Goal: Task Accomplishment & Management: Manage account settings

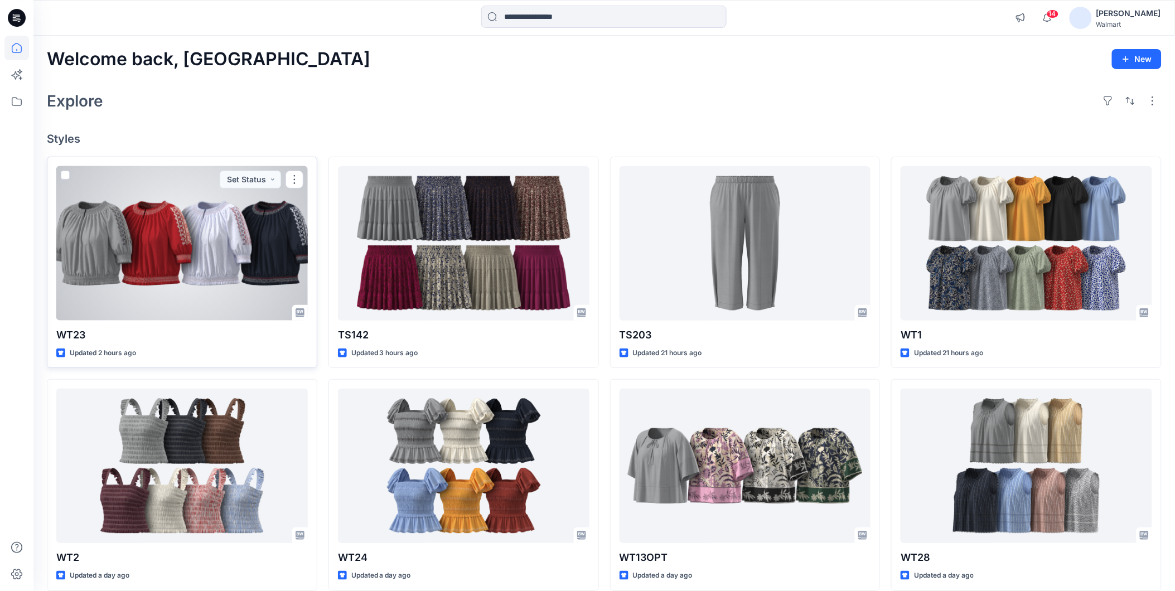
click at [157, 239] on div at bounding box center [182, 243] width 252 height 154
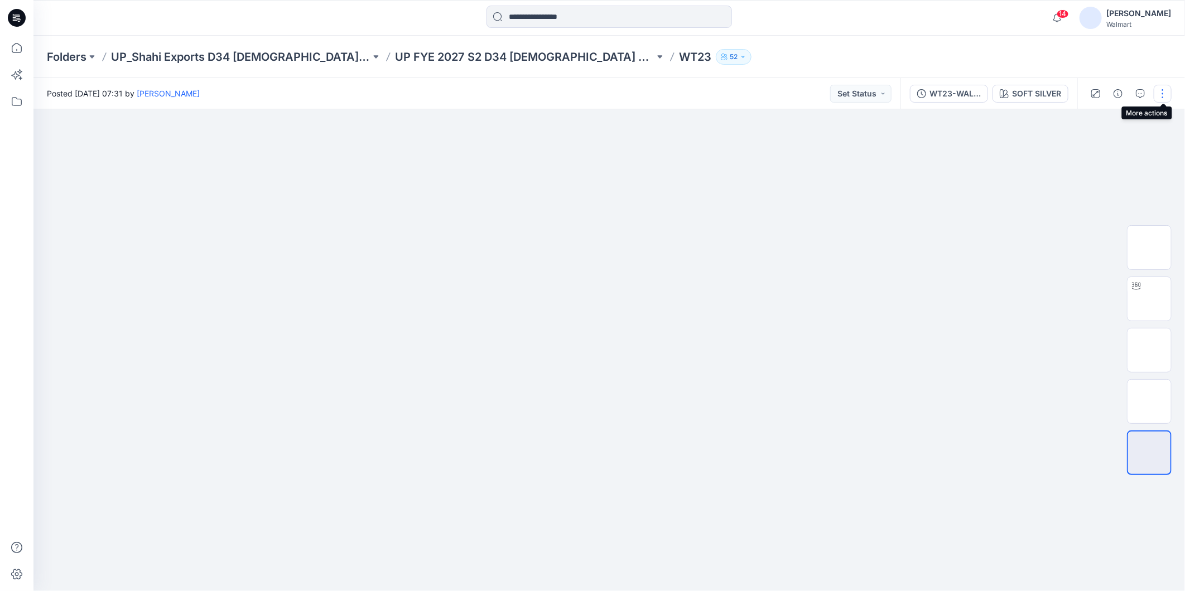
click at [1158, 95] on button "button" at bounding box center [1162, 94] width 18 height 18
click at [1097, 151] on p "Edit" at bounding box center [1091, 150] width 14 height 12
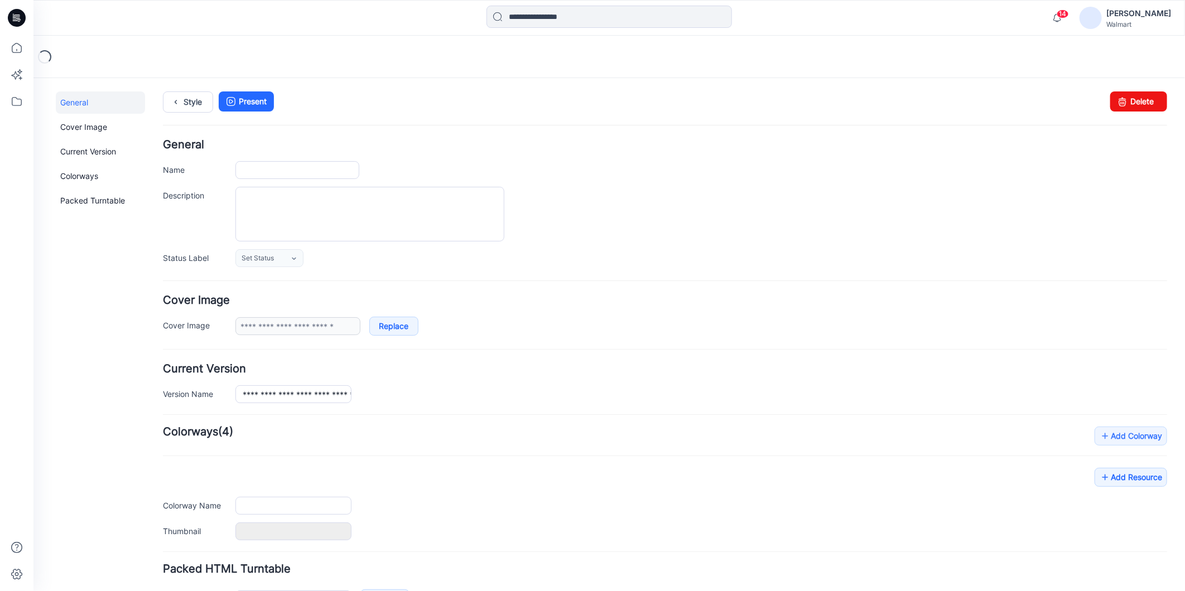
type input "****"
type input "**********"
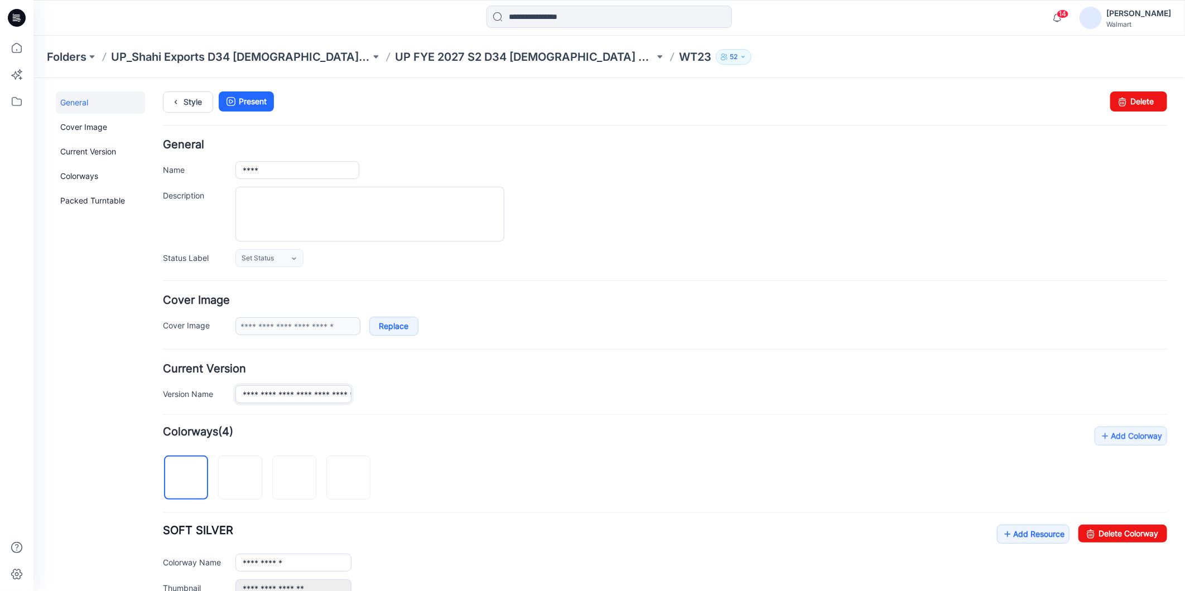
scroll to position [0, 110]
drag, startPoint x: 265, startPoint y: 393, endPoint x: 414, endPoint y: 402, distance: 149.2
click at [414, 402] on div "**********" at bounding box center [700, 394] width 931 height 18
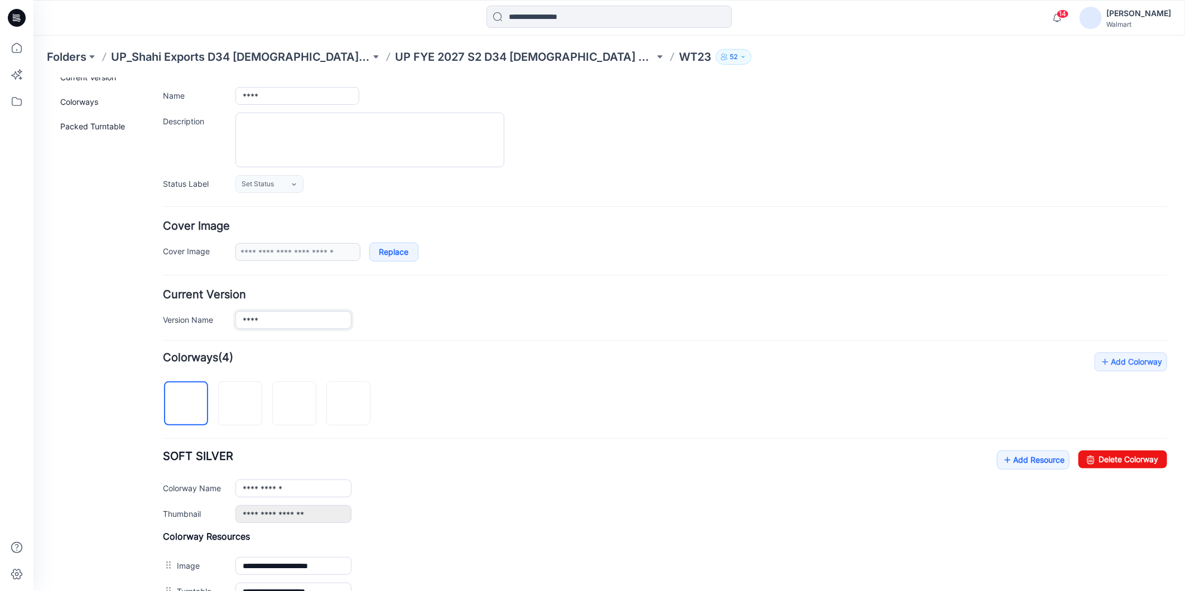
scroll to position [269, 0]
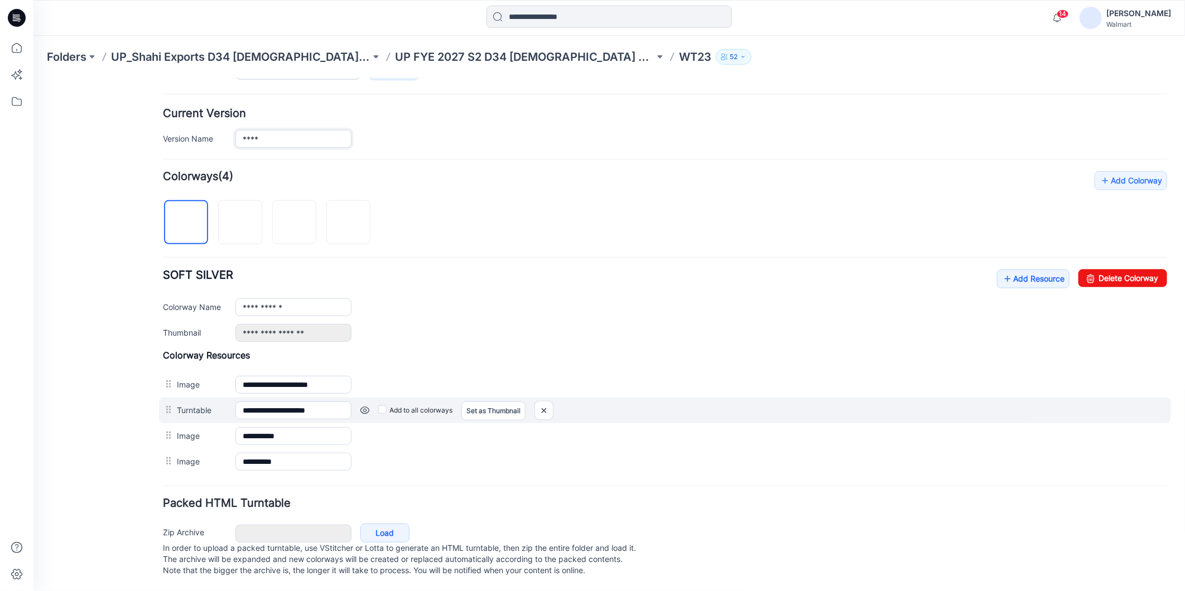
type input "****"
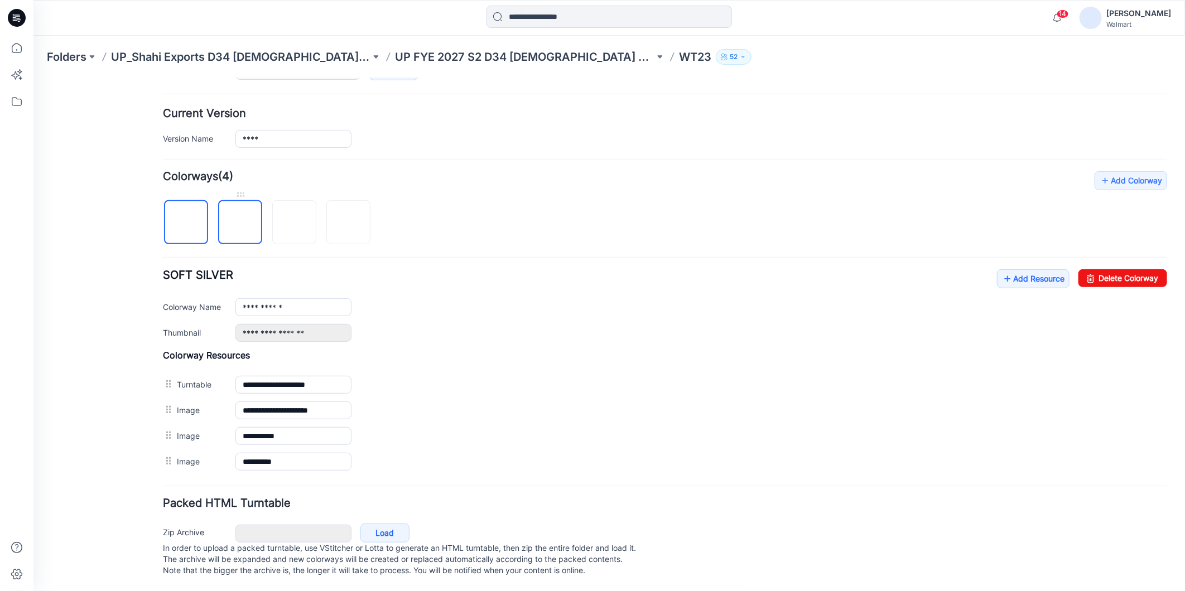
click at [240, 223] on img at bounding box center [240, 223] width 0 height 0
drag, startPoint x: 281, startPoint y: 220, endPoint x: 264, endPoint y: 315, distance: 96.2
click at [294, 223] on img at bounding box center [294, 223] width 0 height 0
type input "**********"
drag, startPoint x: 682, startPoint y: 108, endPoint x: 690, endPoint y: 107, distance: 7.8
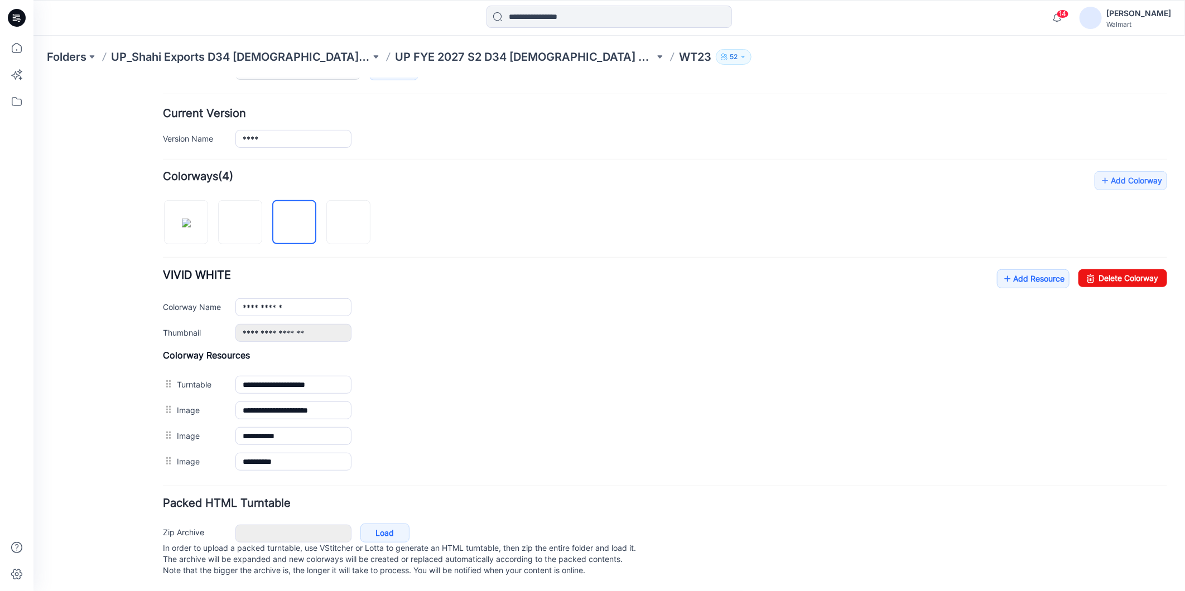
click at [682, 108] on div "Current Version Version Name ****" at bounding box center [664, 128] width 1004 height 40
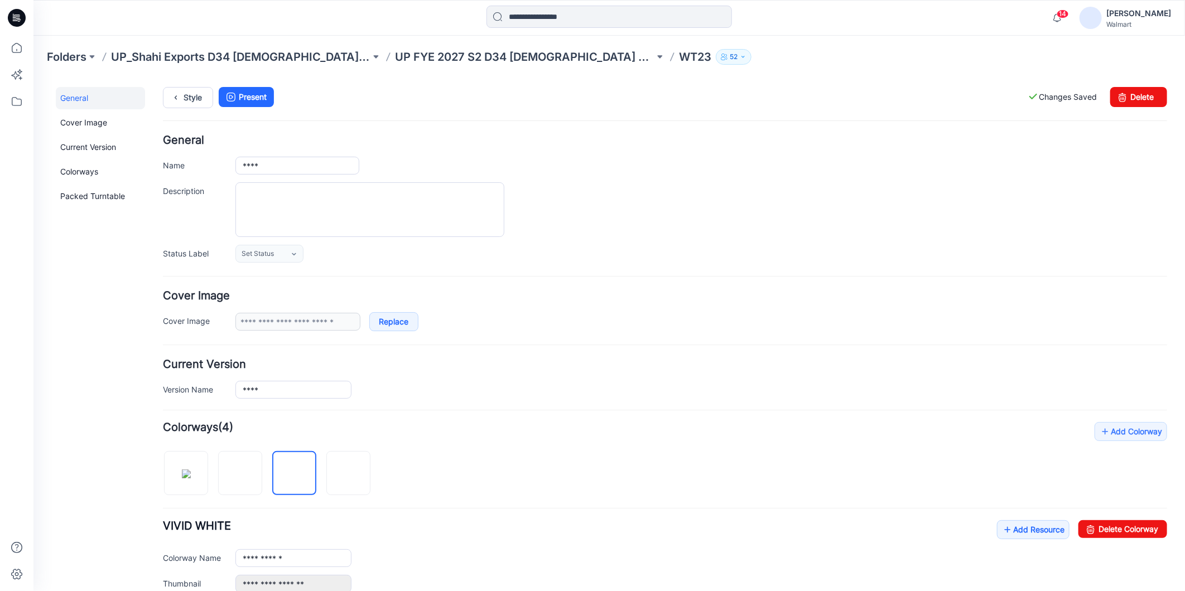
scroll to position [0, 0]
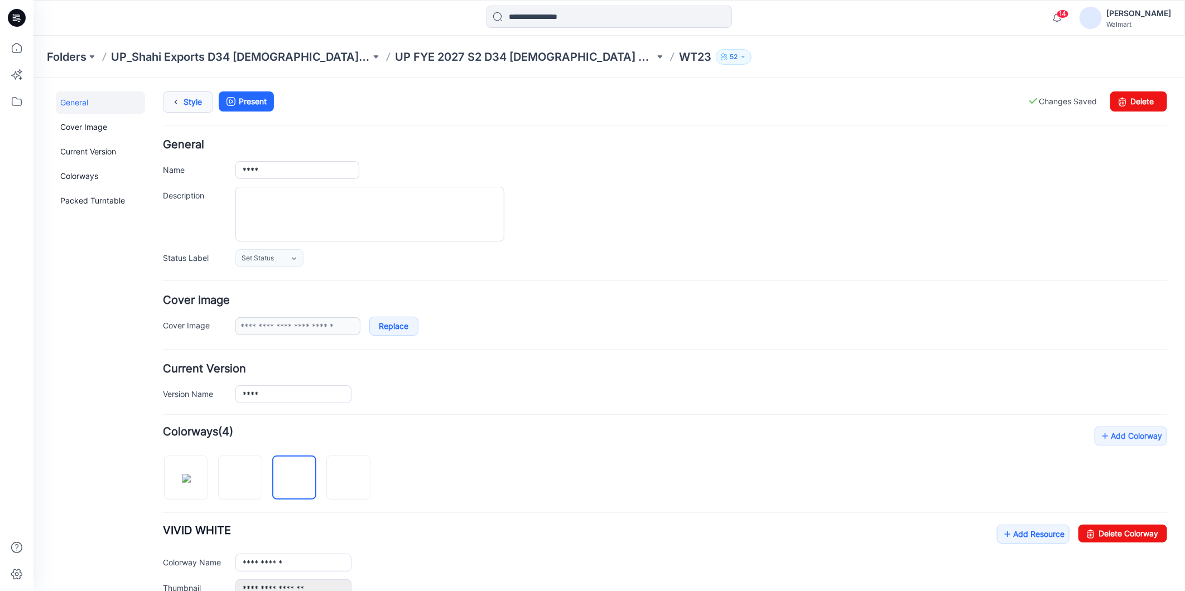
click at [190, 102] on link "Style" at bounding box center [187, 101] width 50 height 21
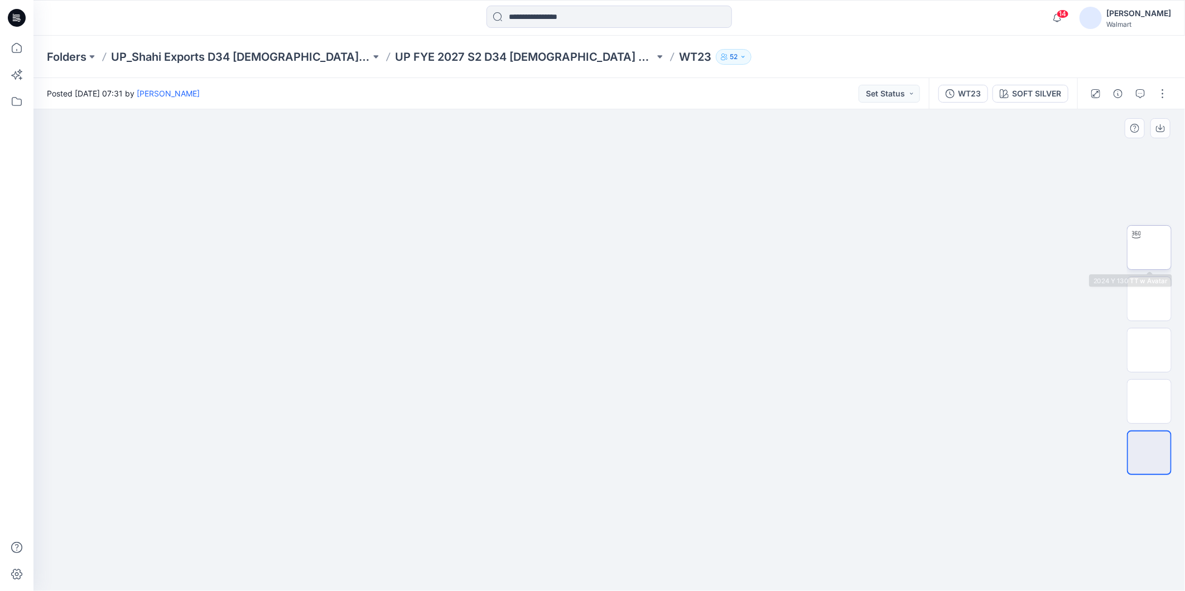
click at [1149, 248] on img at bounding box center [1149, 248] width 0 height 0
drag, startPoint x: 705, startPoint y: 573, endPoint x: 876, endPoint y: 572, distance: 170.7
click at [876, 572] on div at bounding box center [608, 350] width 1151 height 482
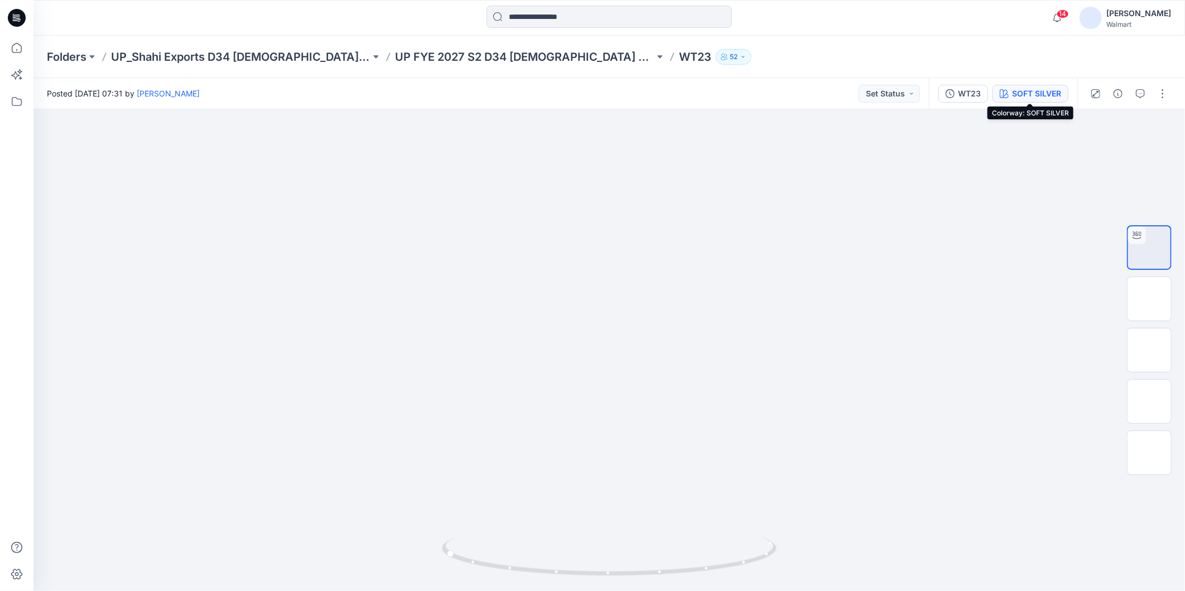
click at [1035, 91] on div "SOFT SILVER" at bounding box center [1036, 94] width 49 height 12
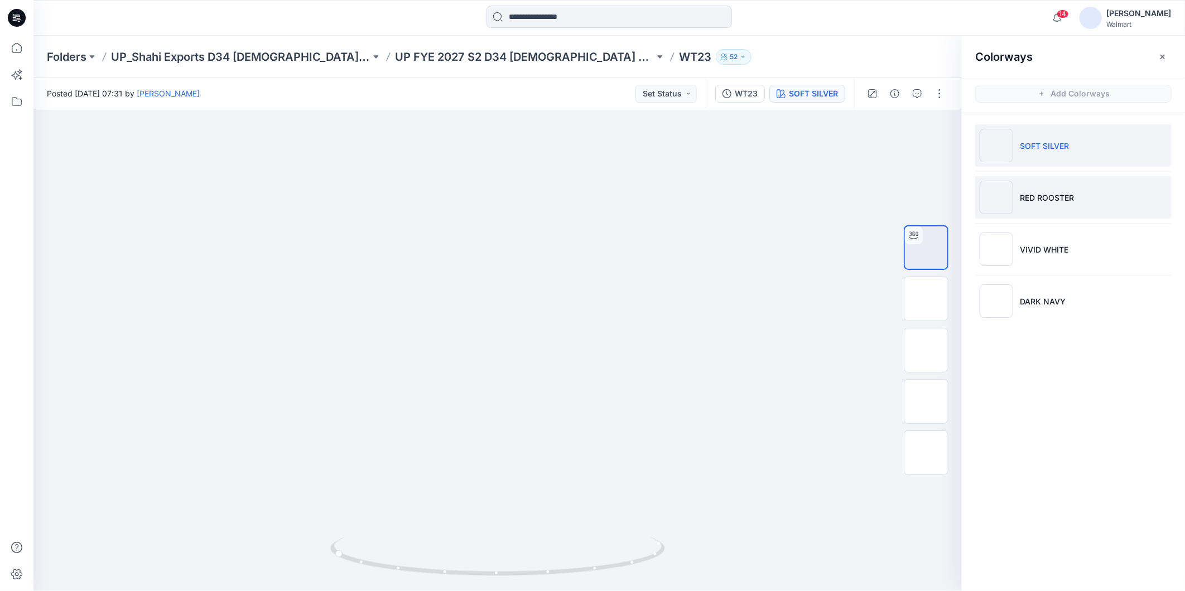
click at [1060, 201] on p "RED ROOSTER" at bounding box center [1046, 198] width 54 height 12
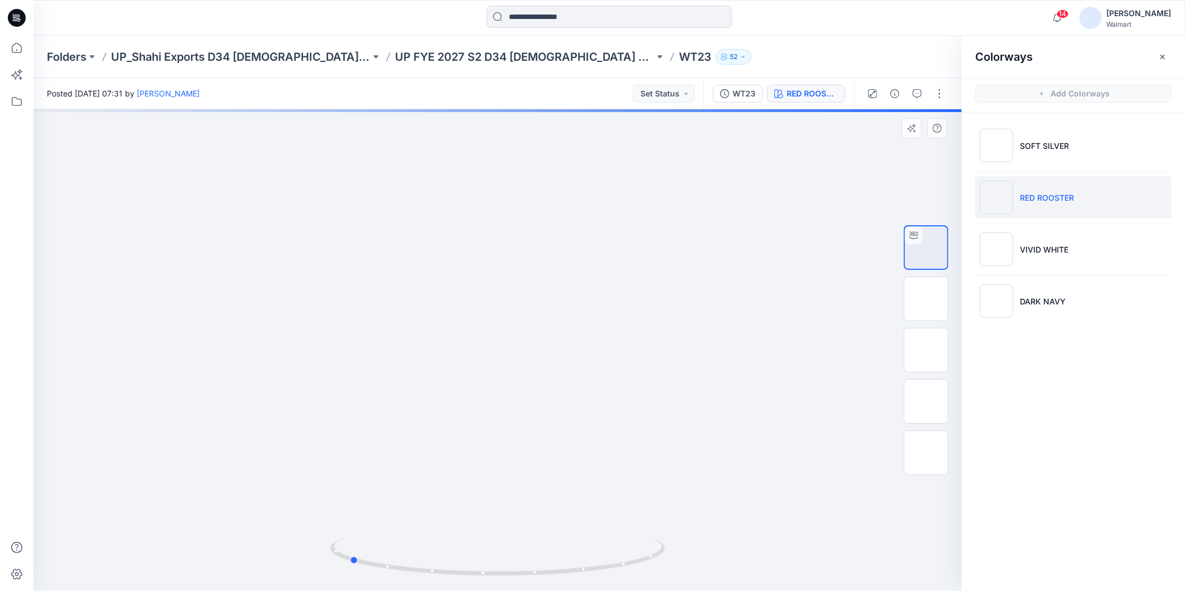
drag, startPoint x: 614, startPoint y: 569, endPoint x: 800, endPoint y: 565, distance: 186.3
click at [800, 565] on div at bounding box center [497, 350] width 928 height 482
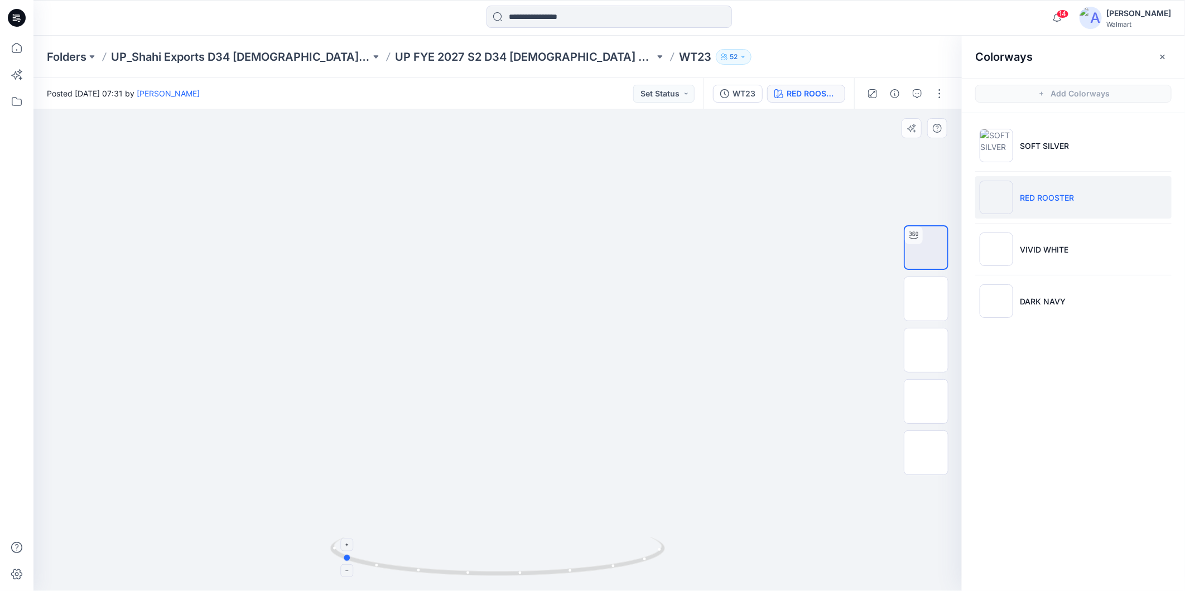
drag, startPoint x: 631, startPoint y: 562, endPoint x: 804, endPoint y: 411, distance: 229.6
click at [623, 537] on icon at bounding box center [498, 558] width 337 height 42
click at [1011, 253] on img at bounding box center [995, 249] width 33 height 33
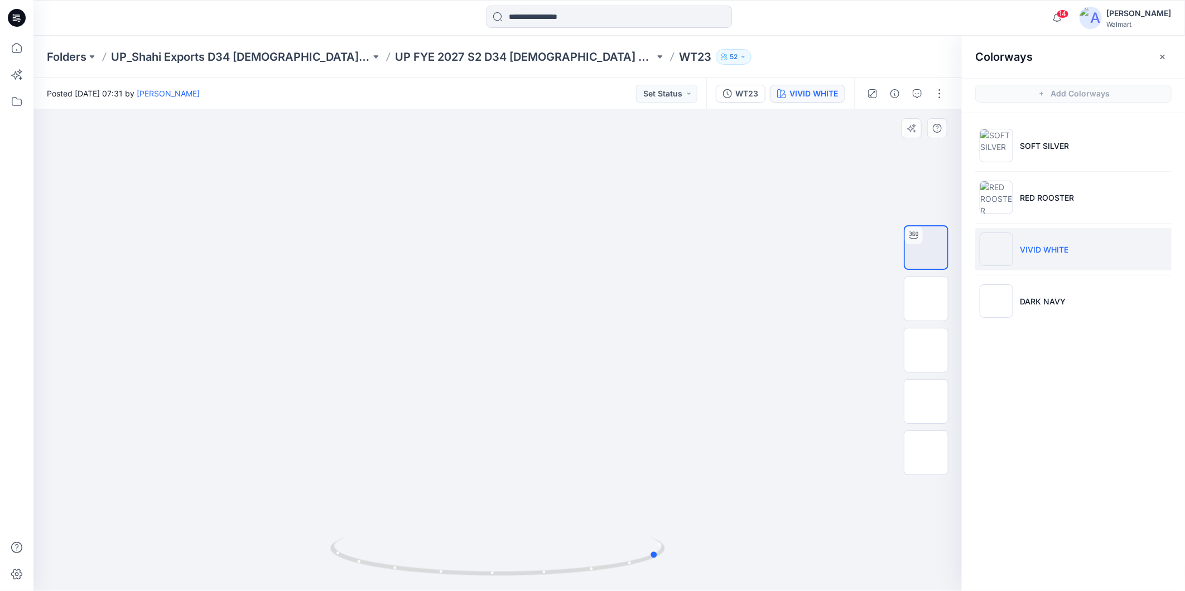
drag, startPoint x: 606, startPoint y: 563, endPoint x: 696, endPoint y: 471, distance: 128.6
click at [453, 490] on div at bounding box center [497, 350] width 928 height 482
drag, startPoint x: 492, startPoint y: 160, endPoint x: 599, endPoint y: 355, distance: 222.6
click at [1026, 302] on p "DARK NAVY" at bounding box center [1042, 302] width 46 height 12
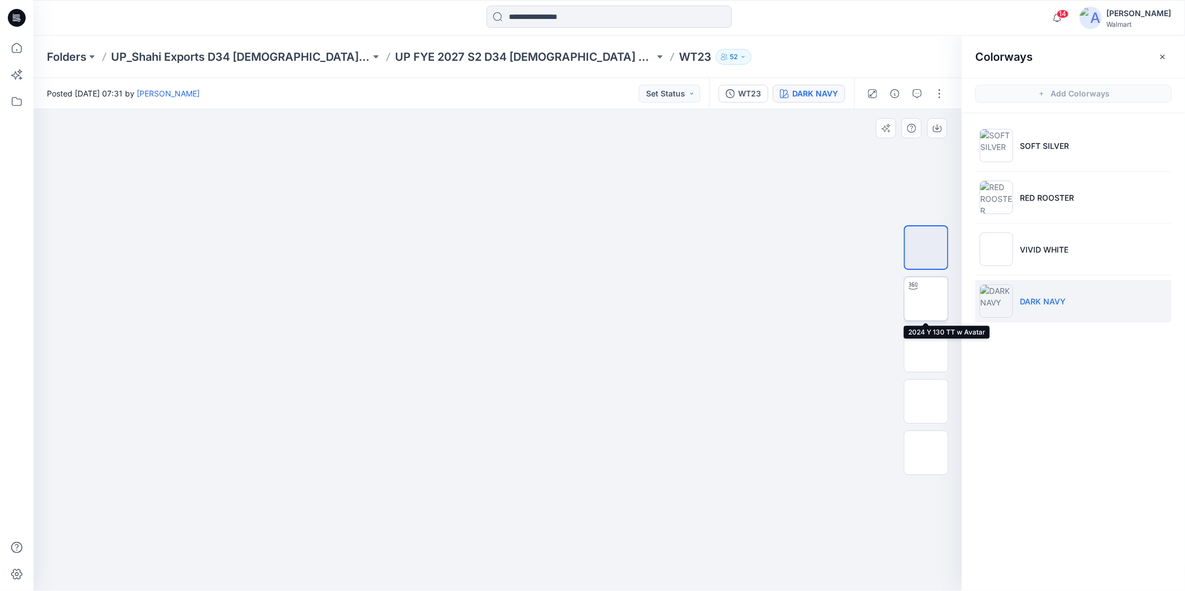
click at [926, 299] on img at bounding box center [926, 299] width 0 height 0
drag, startPoint x: 622, startPoint y: 569, endPoint x: 815, endPoint y: 567, distance: 193.5
click at [815, 567] on div at bounding box center [497, 350] width 928 height 482
click at [18, 51] on icon at bounding box center [16, 48] width 25 height 25
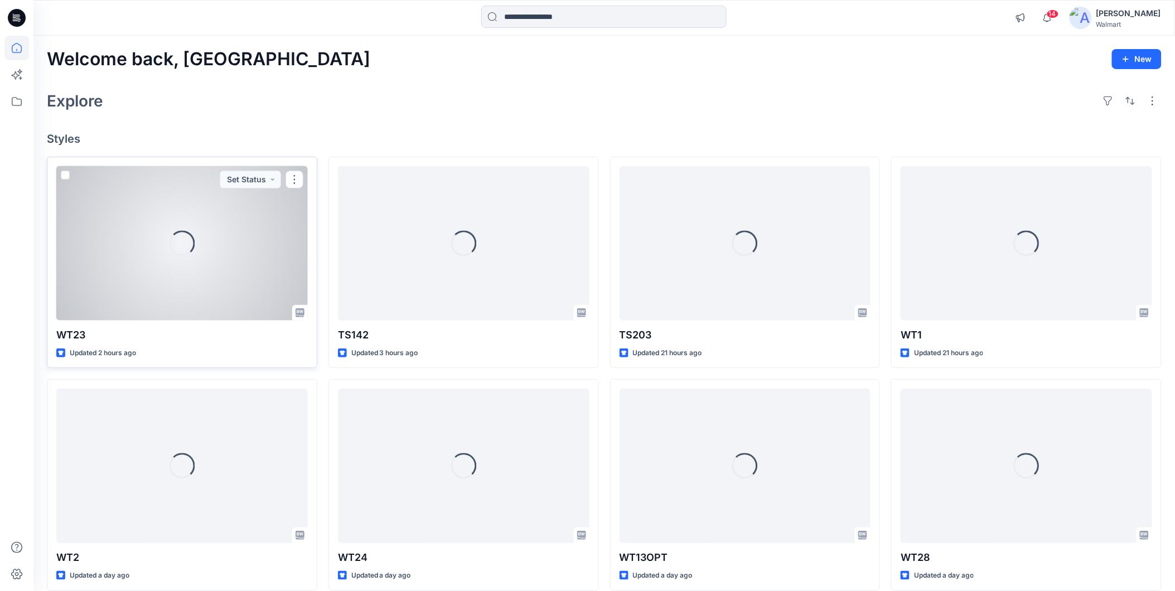
drag, startPoint x: 140, startPoint y: 266, endPoint x: 154, endPoint y: 268, distance: 14.1
click at [142, 266] on div "Loading..." at bounding box center [182, 243] width 252 height 154
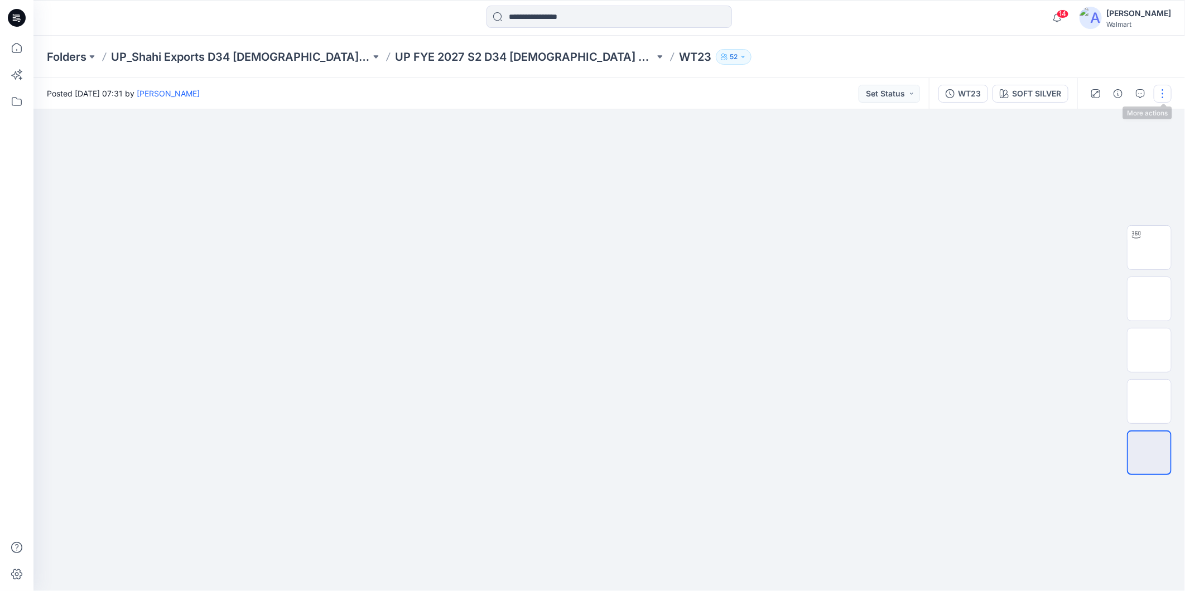
click at [1166, 91] on button "button" at bounding box center [1162, 94] width 18 height 18
click at [1101, 146] on button "Edit" at bounding box center [1115, 150] width 103 height 21
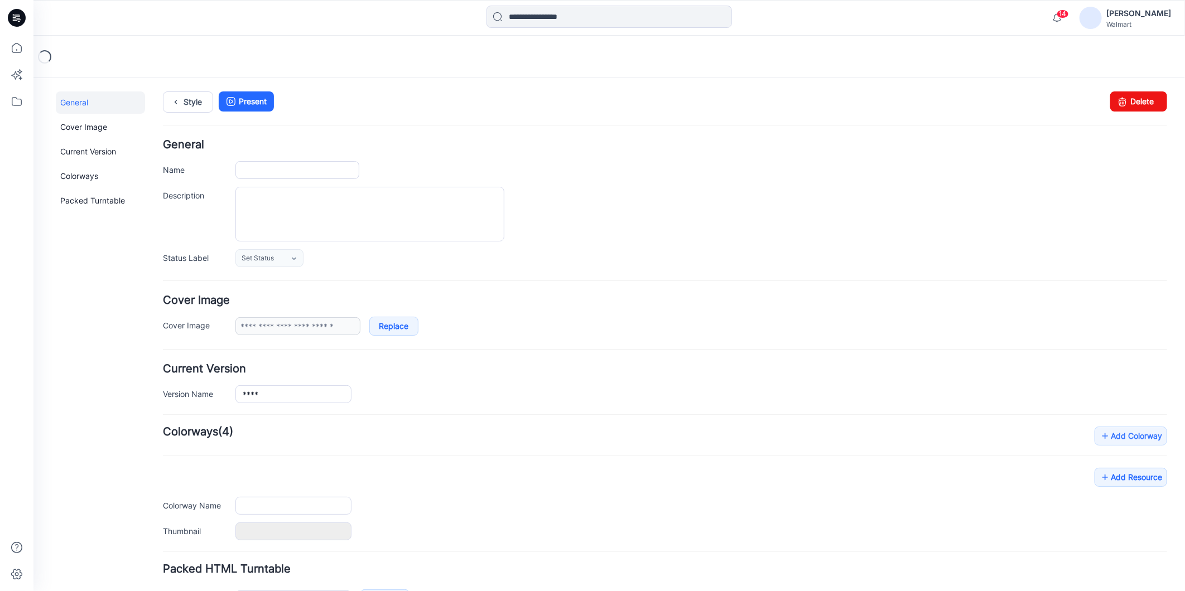
type input "****"
type input "**********"
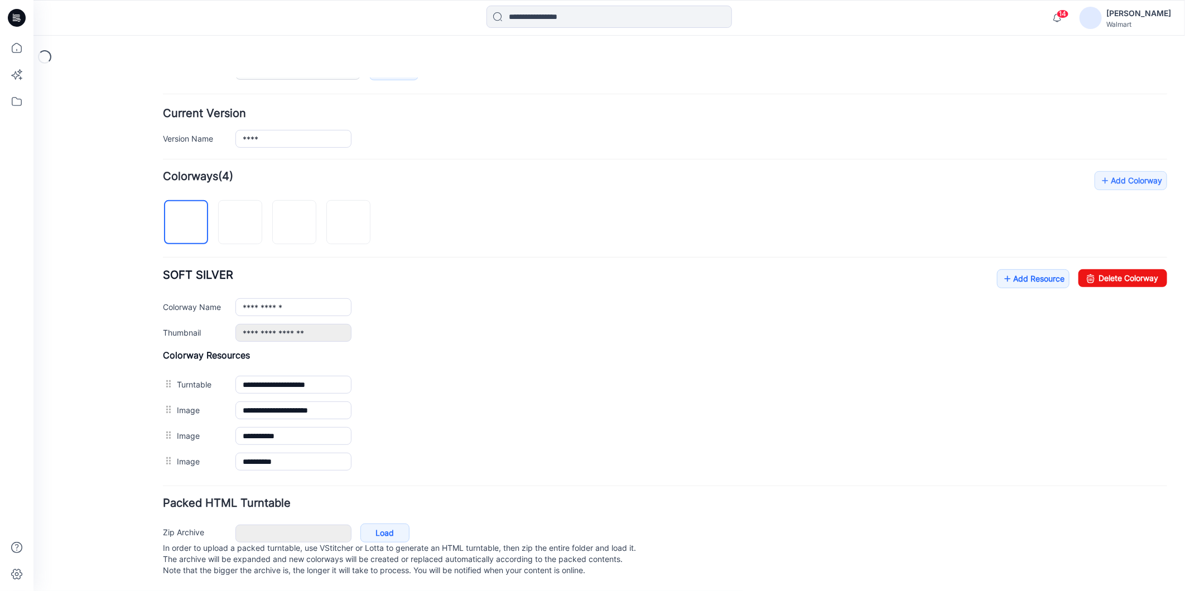
scroll to position [269, 0]
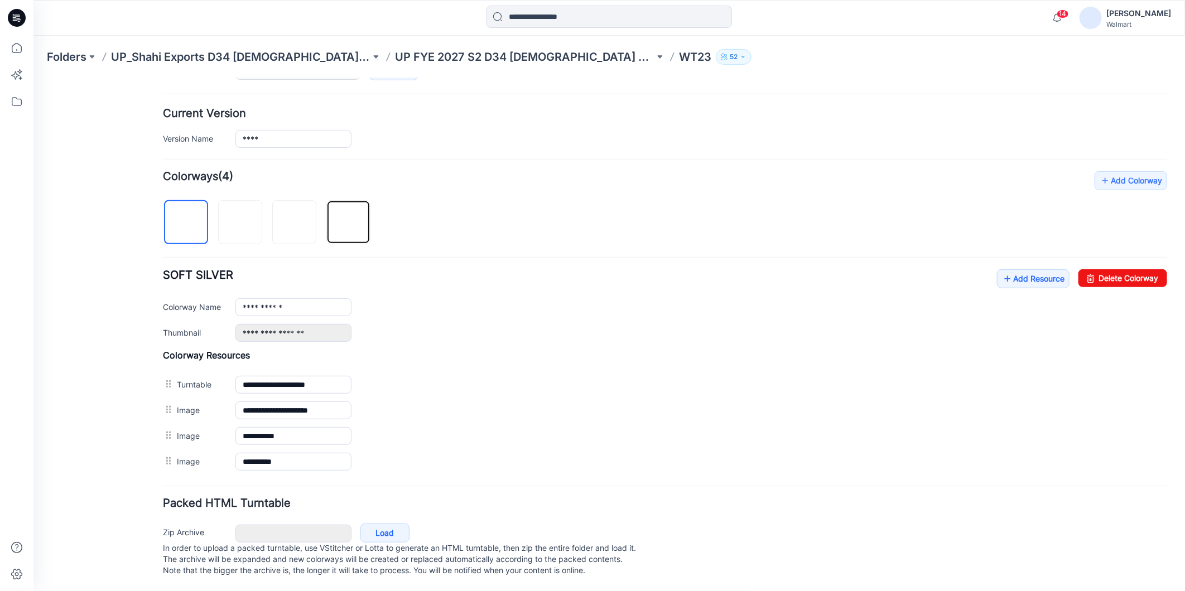
click at [348, 223] on img at bounding box center [348, 223] width 0 height 0
type input "*********"
click at [758, 108] on div "Current Version Version Name ****" at bounding box center [664, 128] width 1004 height 40
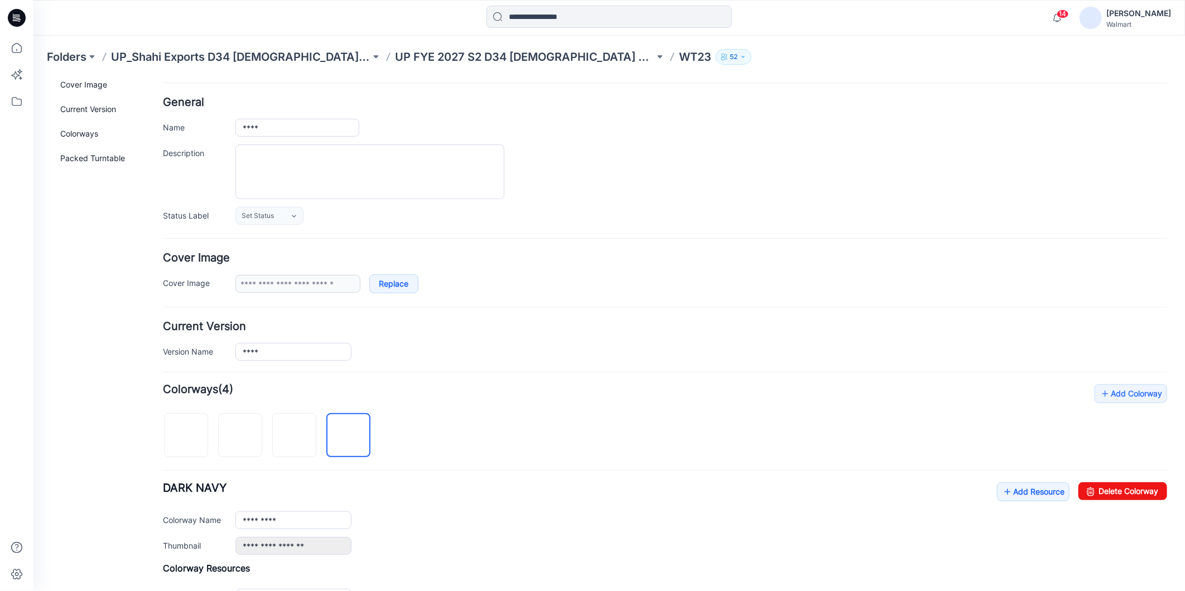
scroll to position [0, 0]
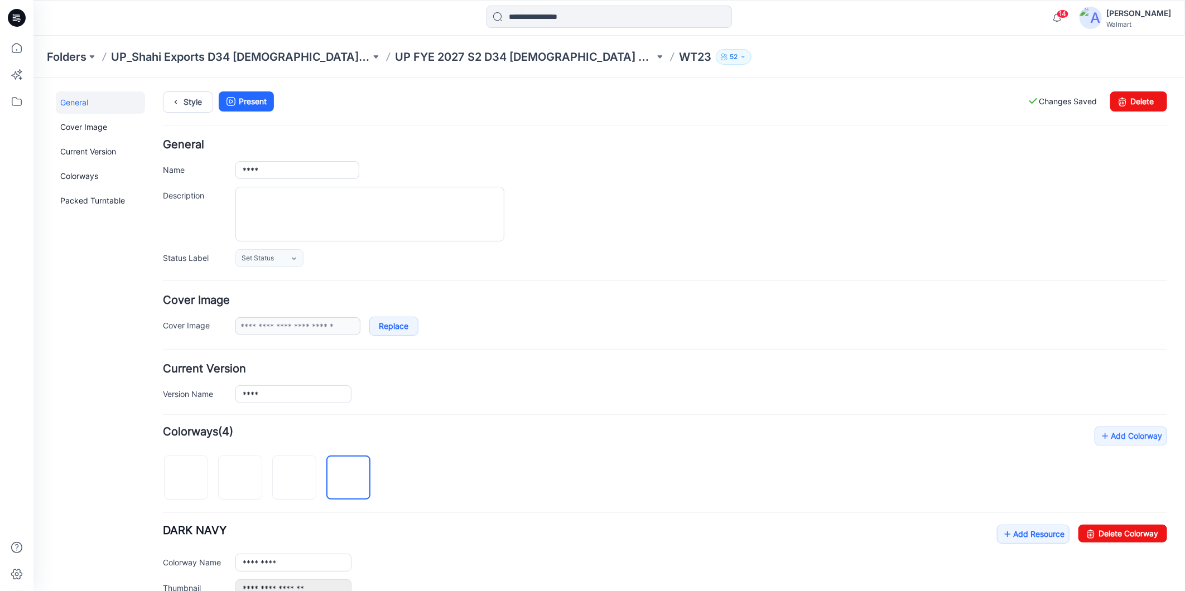
click at [736, 134] on div "Style Present Changes Saved Delete" at bounding box center [664, 115] width 1004 height 48
click at [186, 102] on link "Style" at bounding box center [187, 101] width 50 height 21
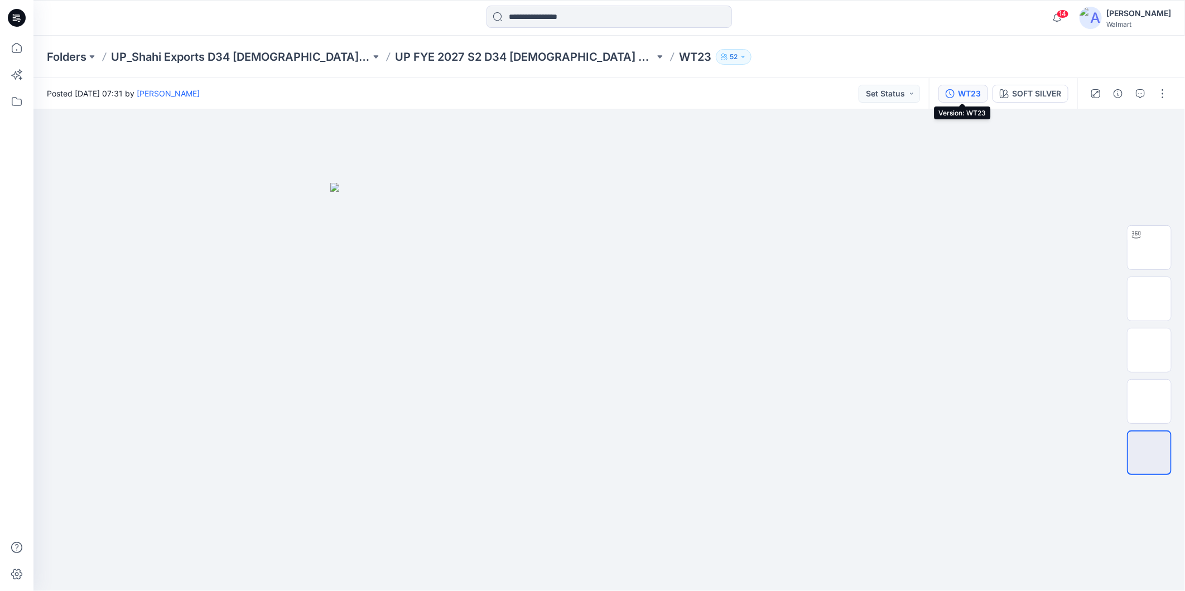
click at [971, 96] on div "WT23" at bounding box center [969, 94] width 23 height 12
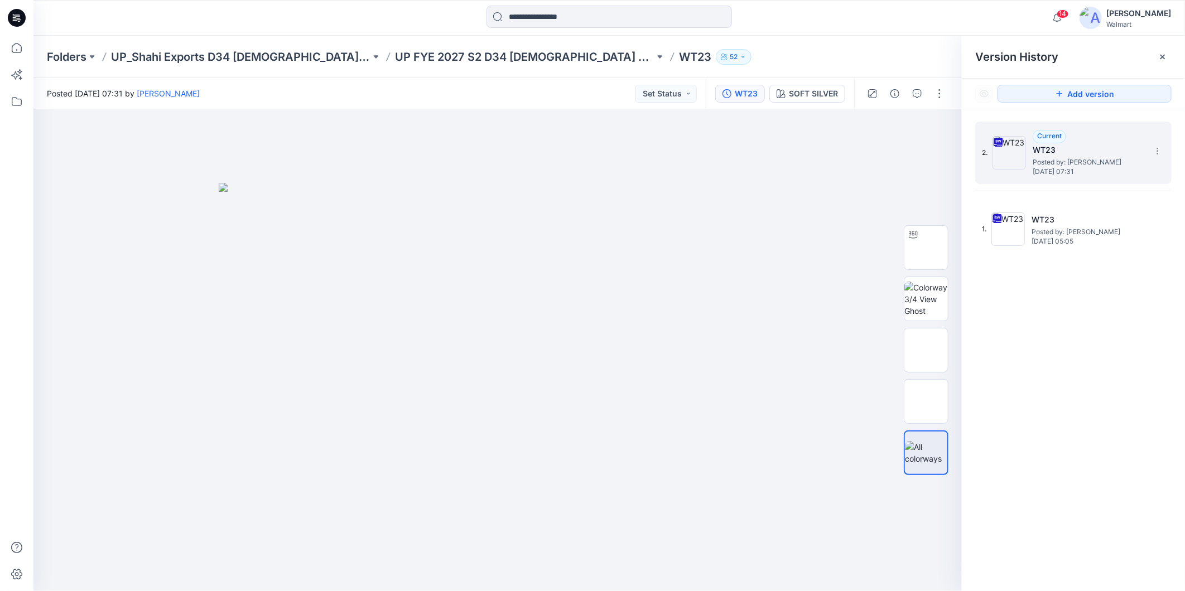
click at [1065, 171] on span "[DATE] 07:31" at bounding box center [1088, 172] width 112 height 8
click at [13, 50] on icon at bounding box center [16, 48] width 25 height 25
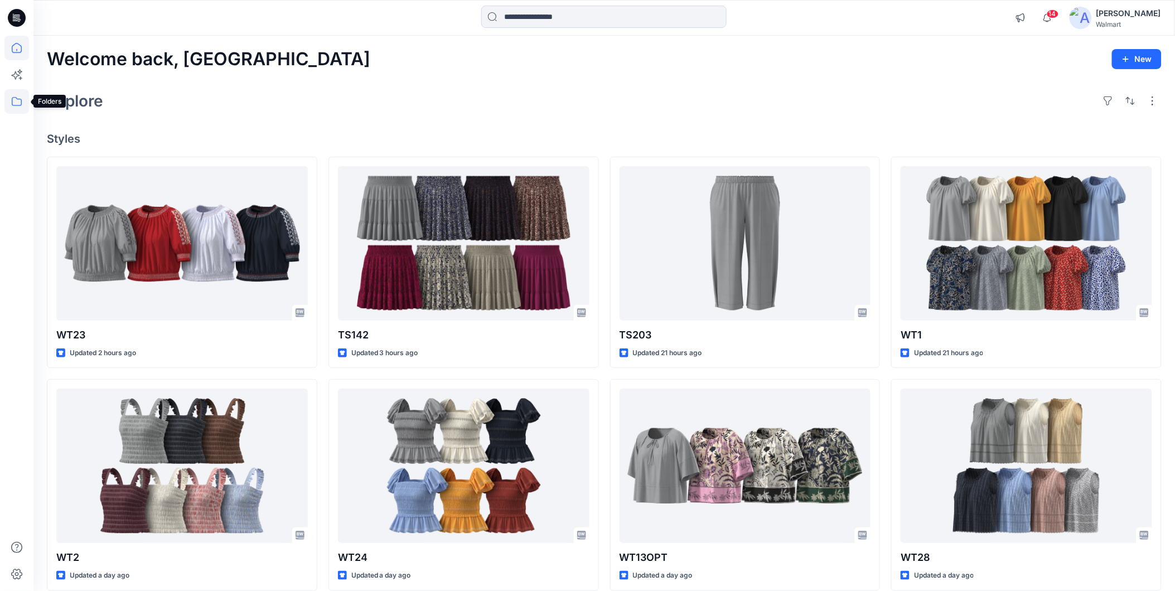
click at [16, 101] on icon at bounding box center [16, 101] width 25 height 25
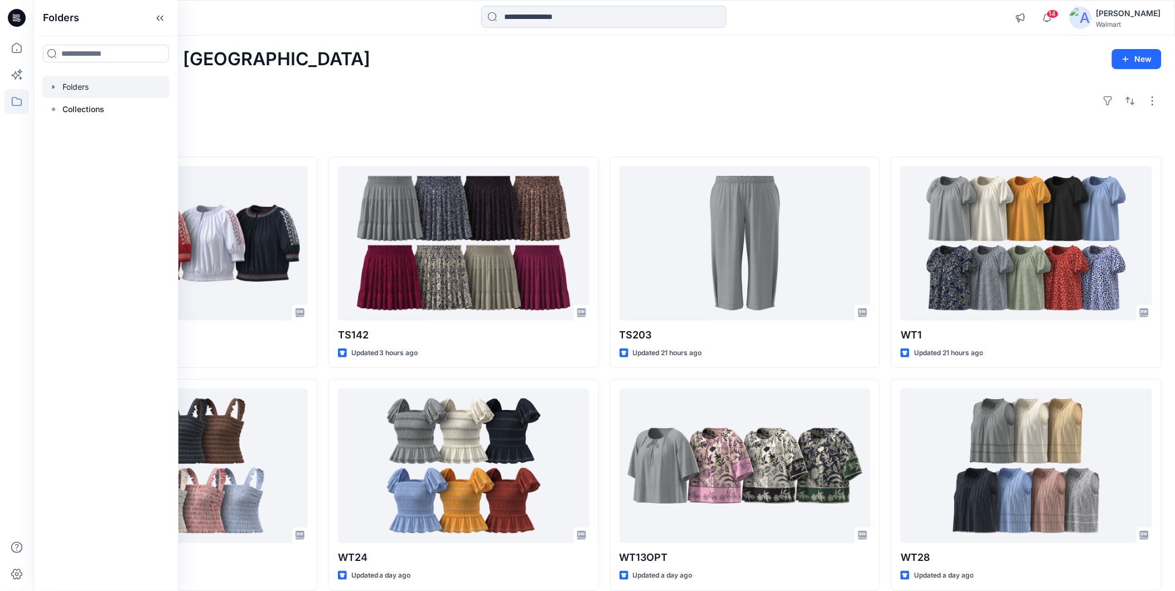
click at [88, 92] on div at bounding box center [105, 87] width 127 height 22
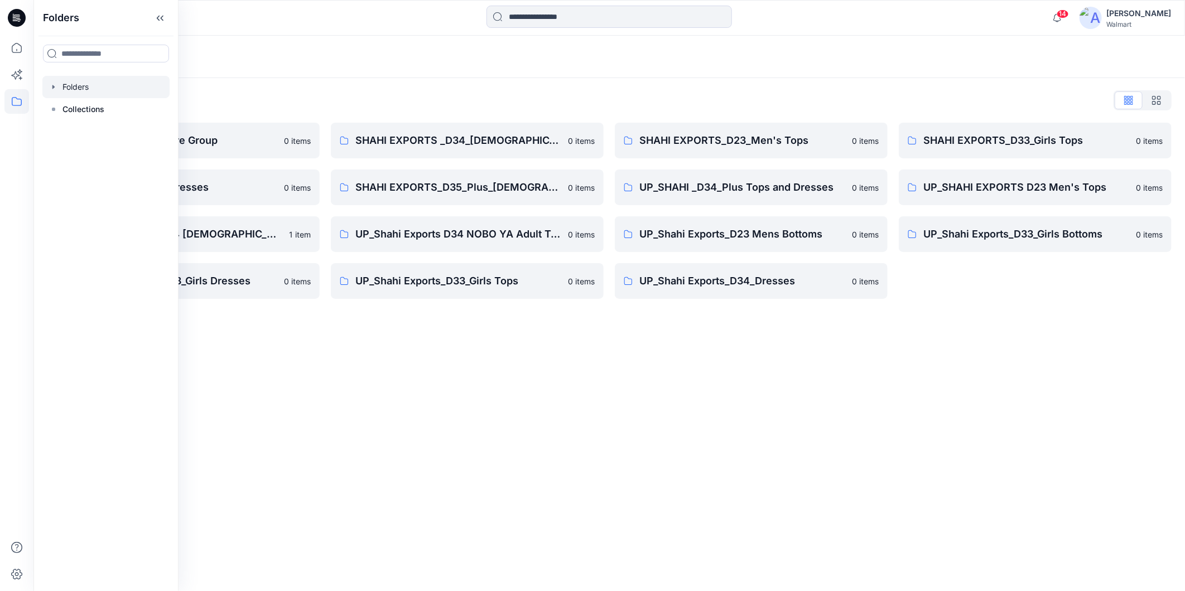
click at [321, 351] on div "Folders Folders List Shahi 3D Sample Share Group 0 items Shahi Exports_D34_Dres…" at bounding box center [608, 313] width 1151 height 555
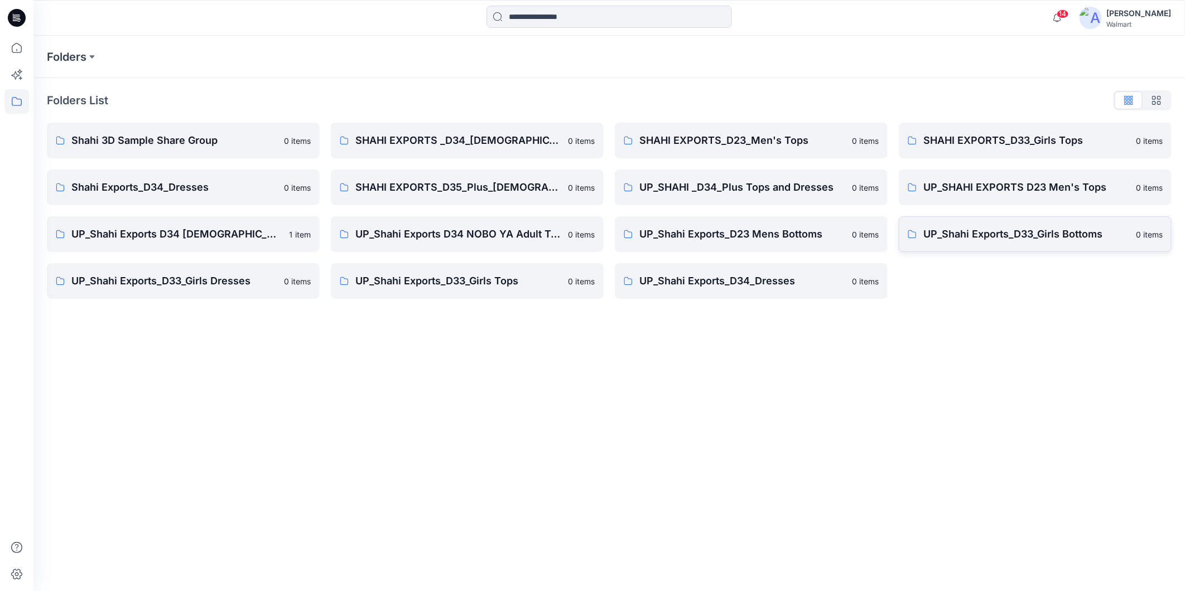
click at [1009, 240] on p "UP_Shahi Exports_D33_Girls Bottoms" at bounding box center [1026, 234] width 206 height 16
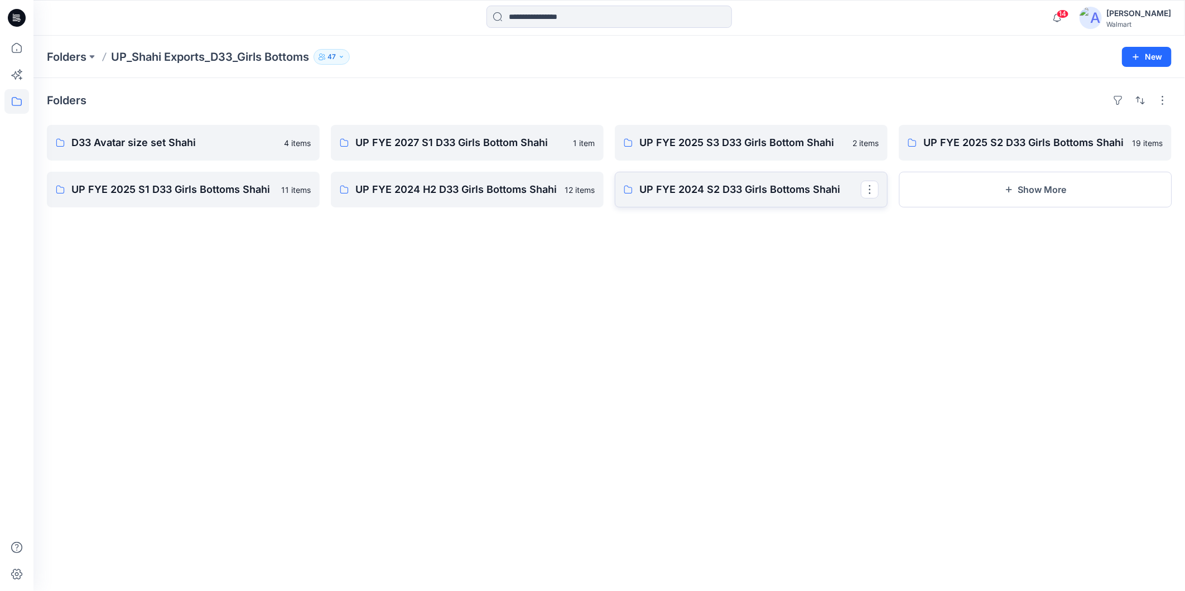
click at [708, 194] on p "UP FYE 2024 S2 D33 Girls Bottoms Shahi" at bounding box center [749, 190] width 221 height 16
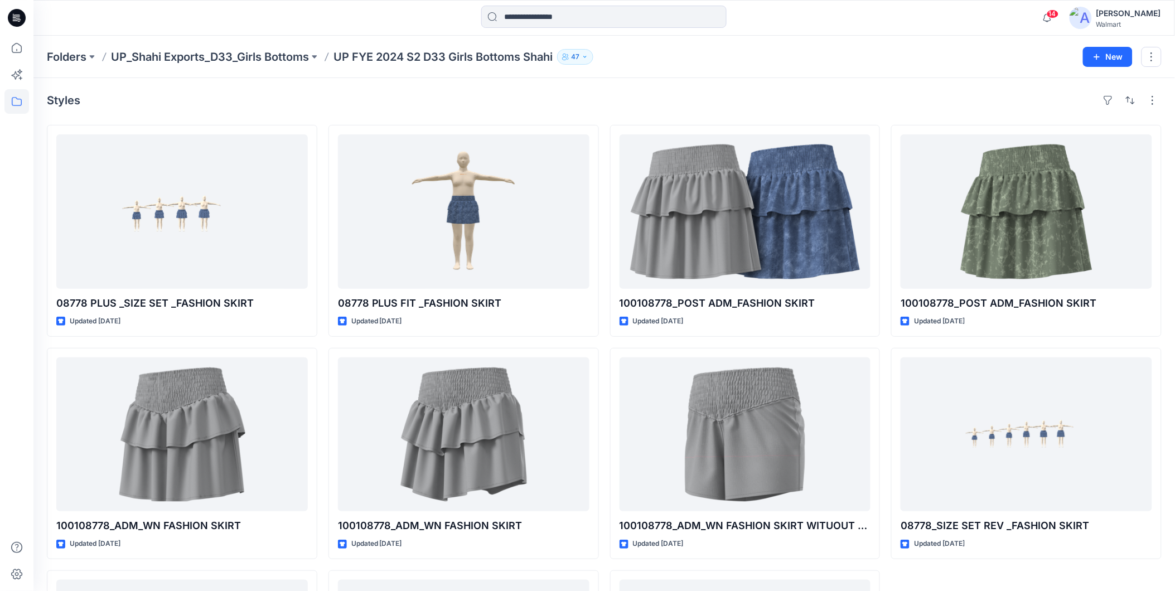
click at [417, 59] on p "UP FYE 2024 S2 D33 Girls Bottoms Shahi" at bounding box center [443, 57] width 219 height 16
click at [221, 60] on p "UP_Shahi Exports_D33_Girls Bottoms" at bounding box center [210, 57] width 198 height 16
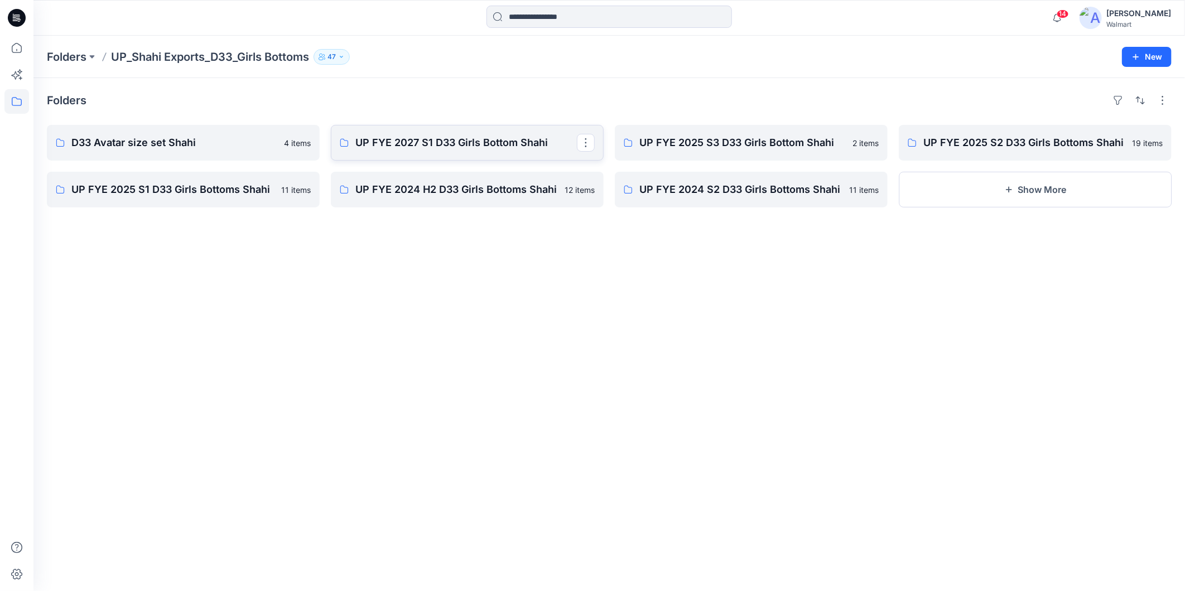
click at [443, 149] on p "UP FYE 2027 S1 D33 Girls Bottom Shahi" at bounding box center [465, 143] width 221 height 16
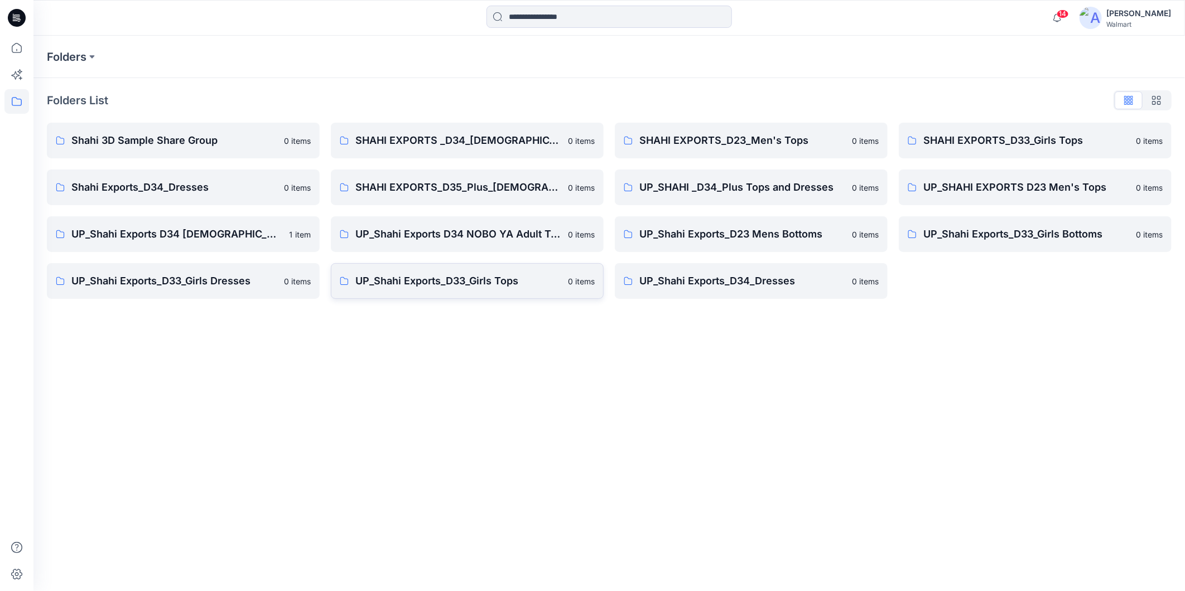
click at [524, 282] on p "UP_Shahi Exports_D33_Girls Tops" at bounding box center [458, 281] width 206 height 16
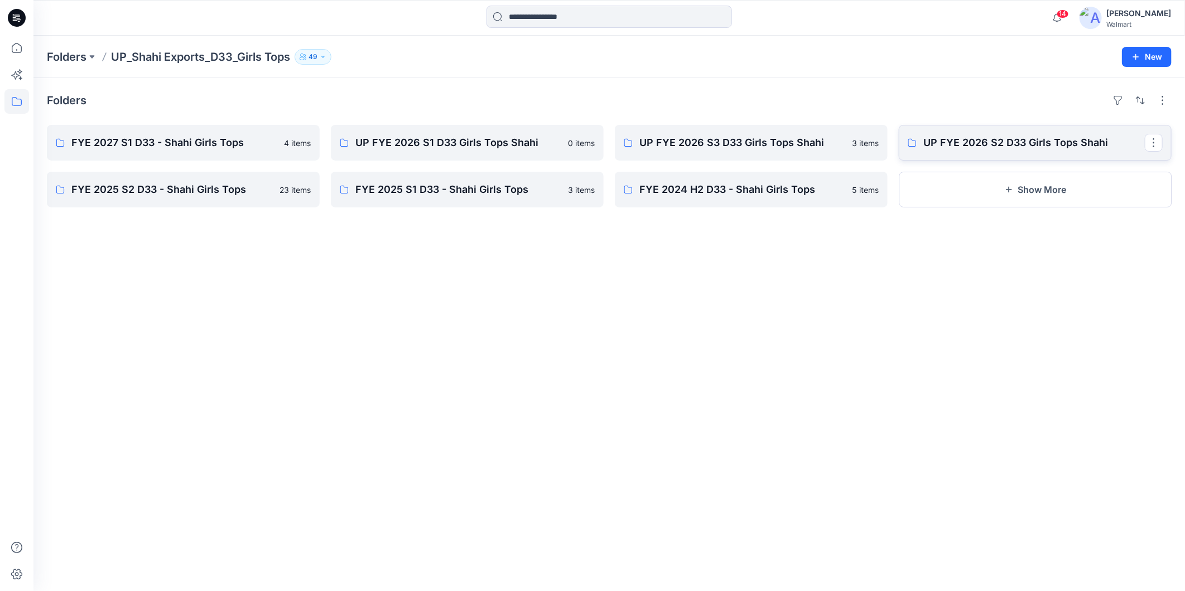
click at [1041, 148] on p "UP FYE 2026 S2 D33 Girls Tops Shahi" at bounding box center [1033, 143] width 221 height 16
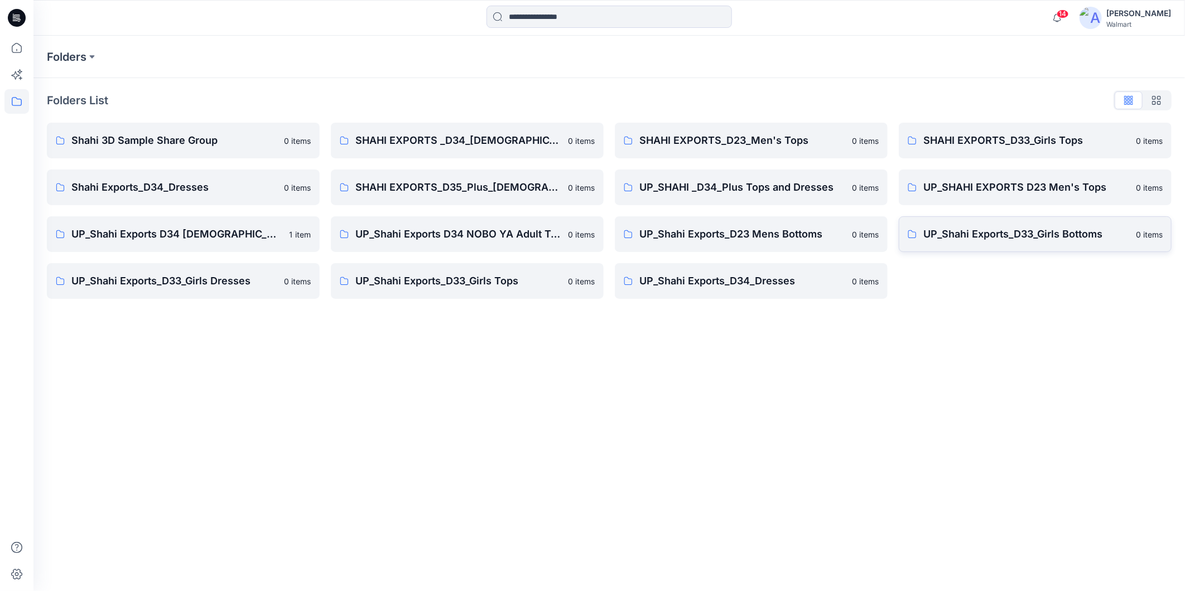
click at [980, 235] on p "UP_Shahi Exports_D33_Girls Bottoms" at bounding box center [1026, 234] width 206 height 16
click at [995, 238] on p "UP_Shahi Exports_D33_Girls Bottoms" at bounding box center [1026, 234] width 206 height 16
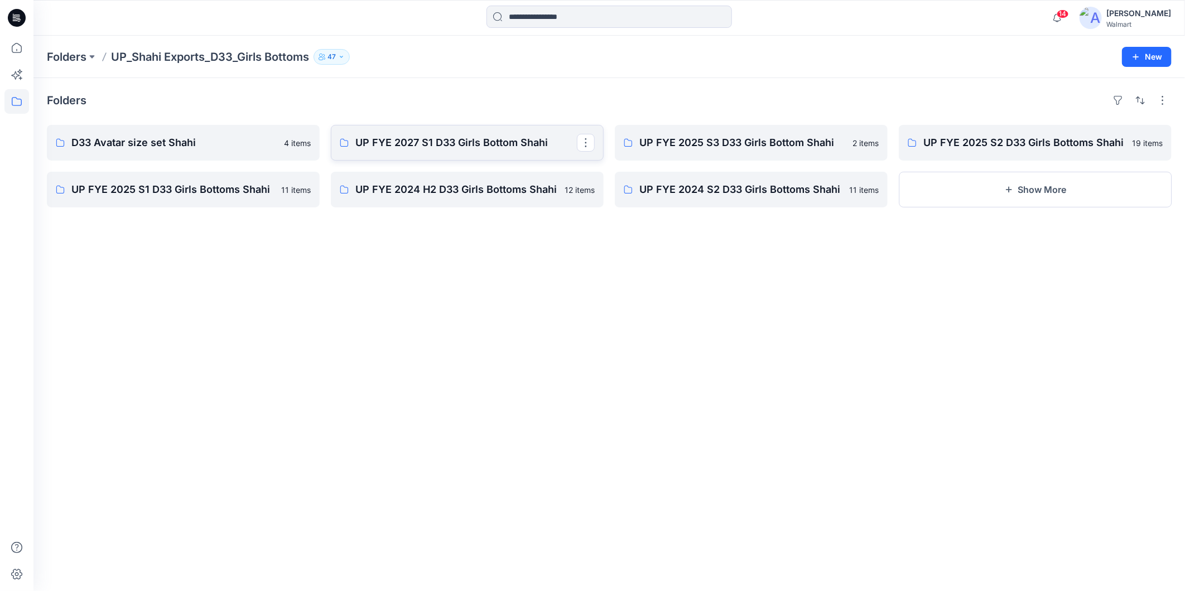
click at [422, 149] on p "UP FYE 2027 S1 D33 Girls Bottom Shahi" at bounding box center [465, 143] width 221 height 16
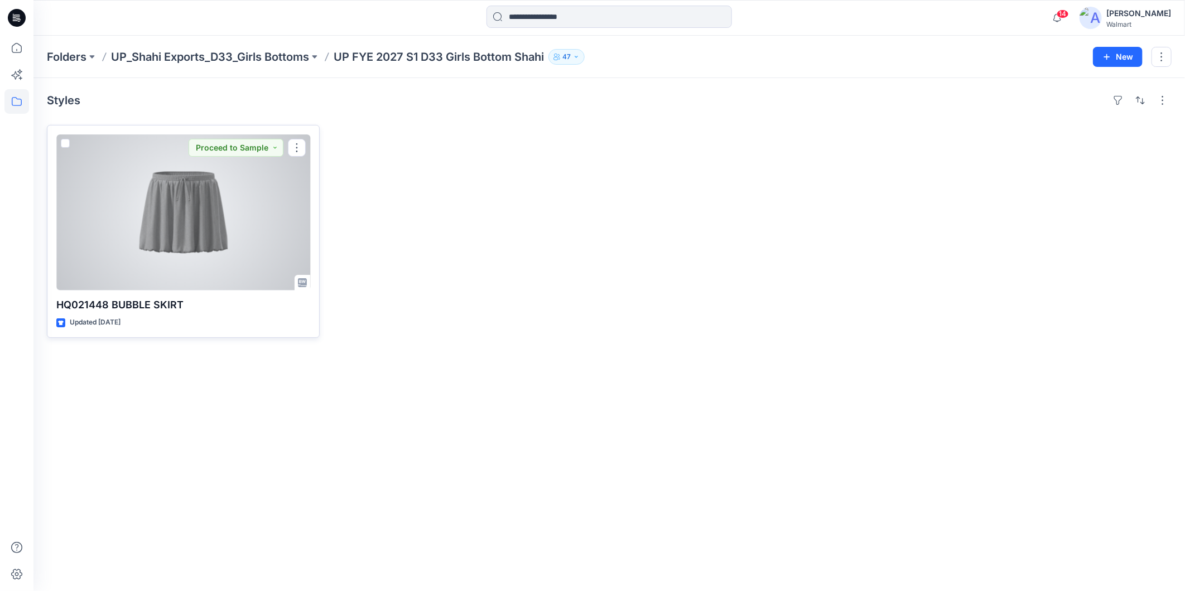
click at [173, 243] on div at bounding box center [183, 212] width 254 height 156
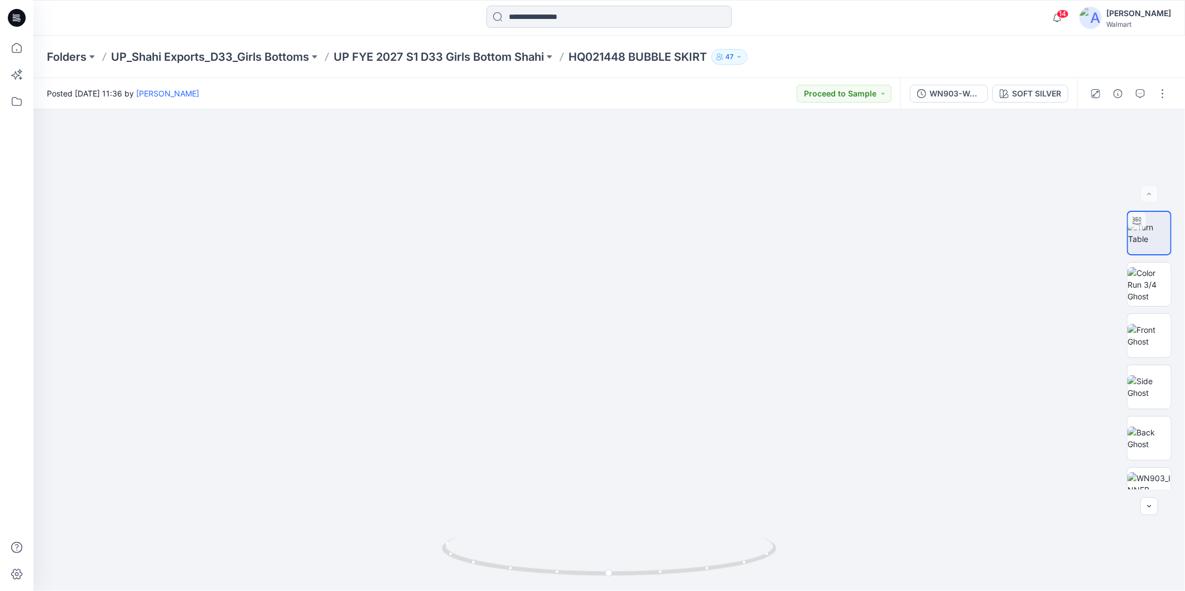
click at [540, 16] on input at bounding box center [608, 17] width 245 height 22
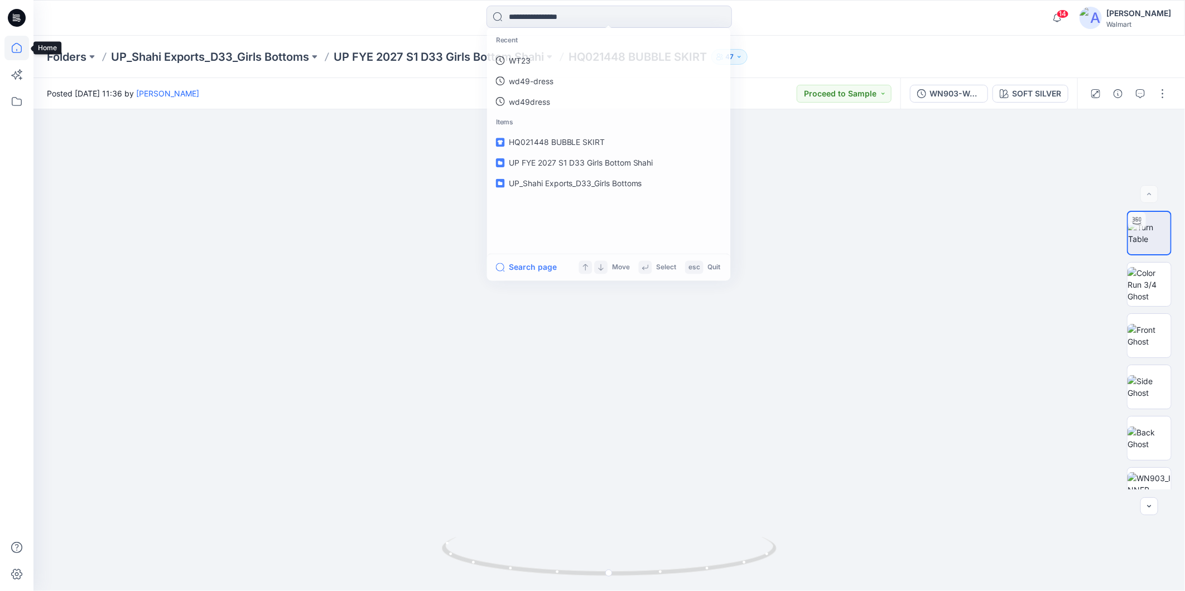
click at [10, 54] on icon at bounding box center [16, 48] width 25 height 25
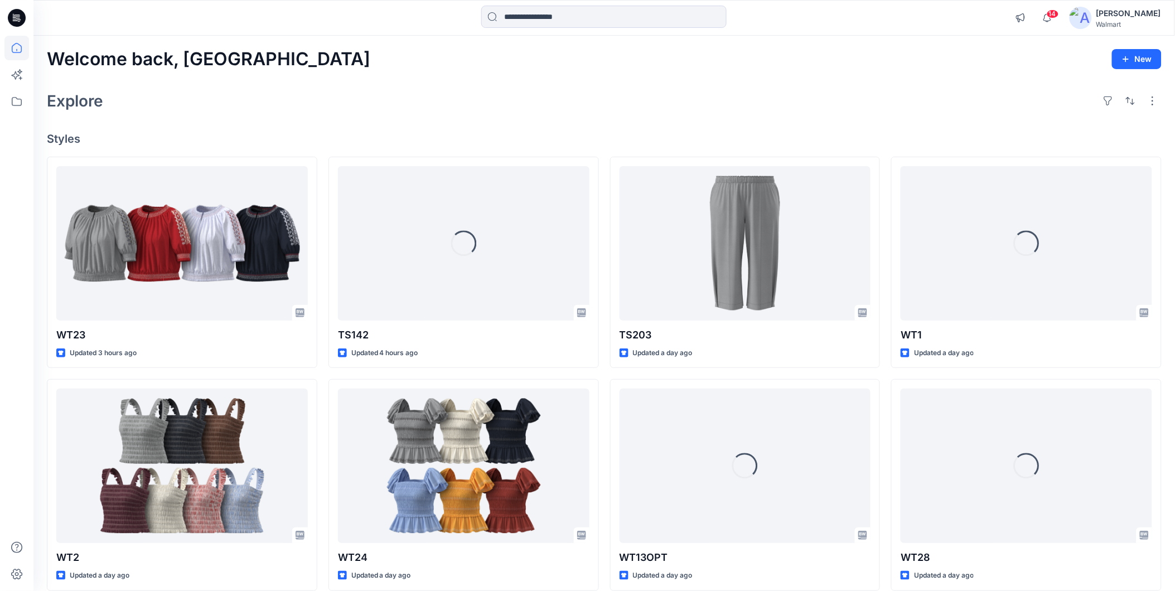
click at [1138, 15] on div "[PERSON_NAME]" at bounding box center [1128, 13] width 65 height 13
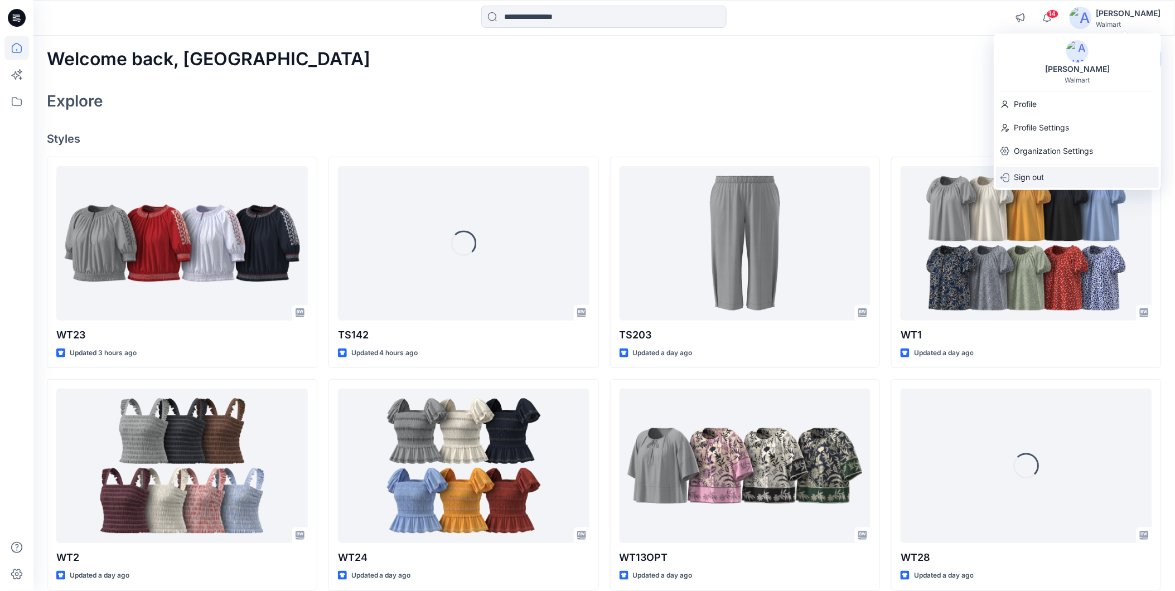
click at [1043, 174] on p "Sign out" at bounding box center [1029, 177] width 30 height 21
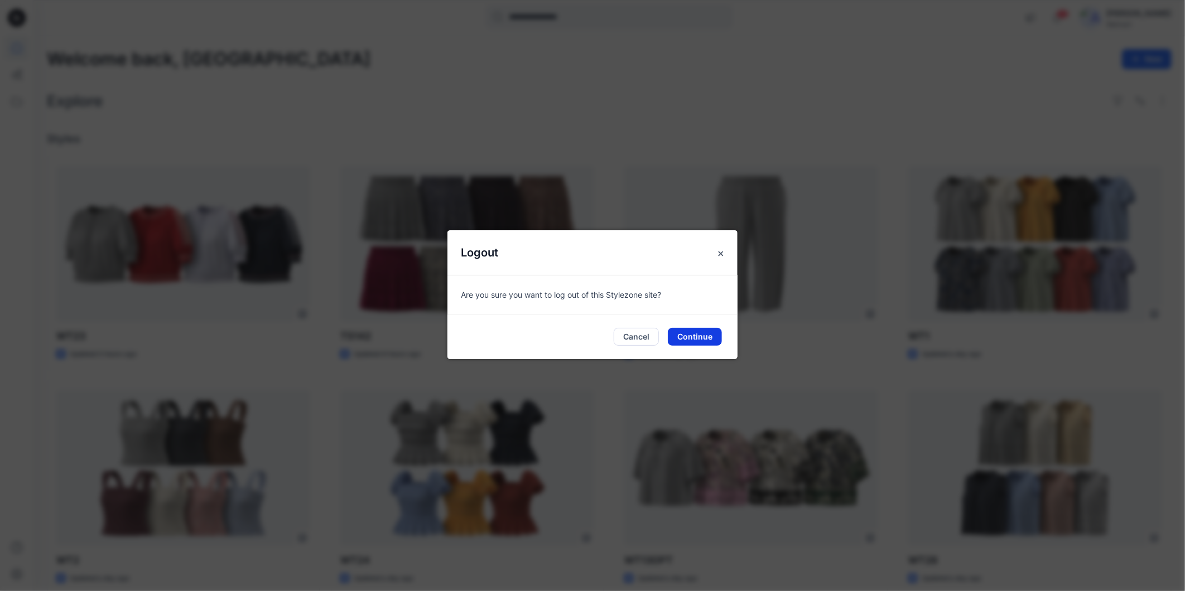
click at [683, 331] on button "Continue" at bounding box center [695, 337] width 54 height 18
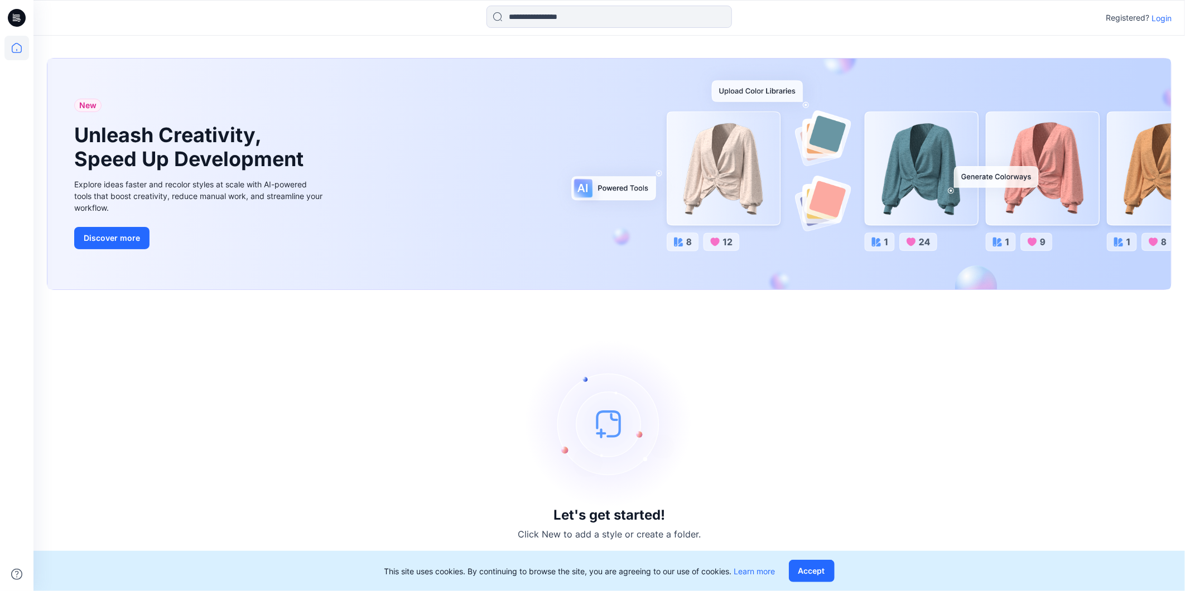
click at [1162, 13] on p "Login" at bounding box center [1161, 18] width 20 height 12
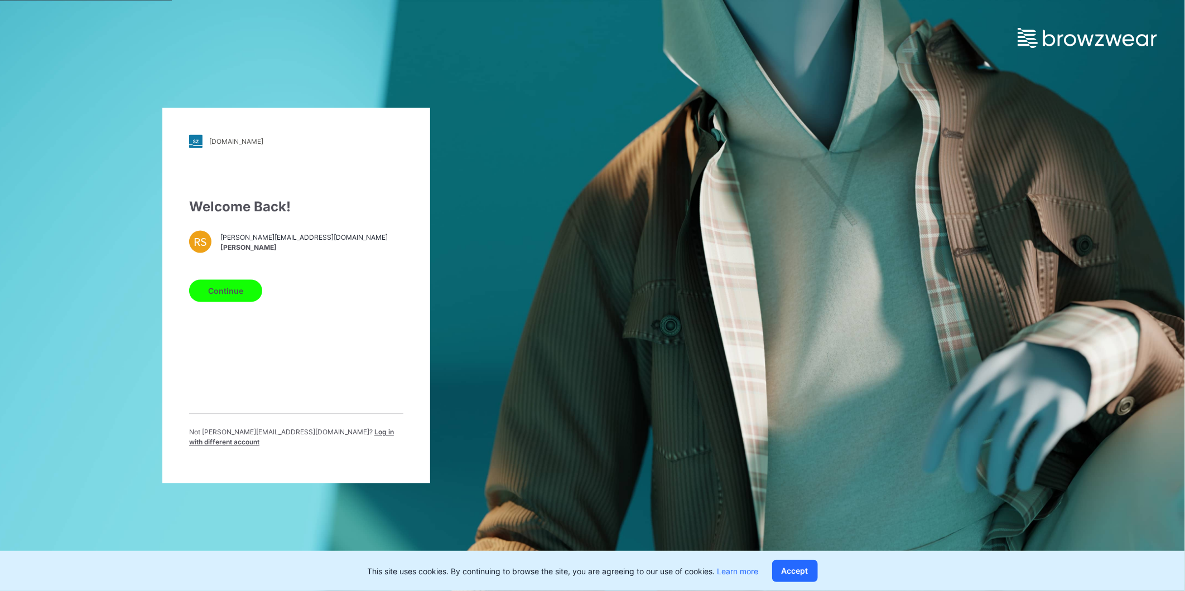
click at [318, 433] on span "Log in with different account" at bounding box center [291, 437] width 205 height 18
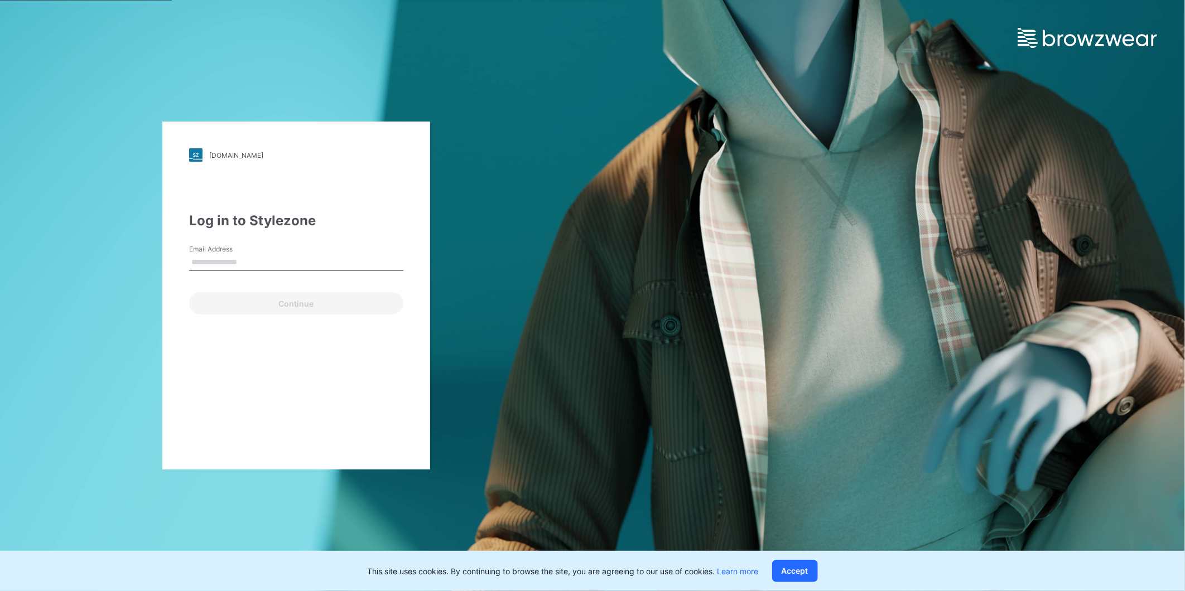
click at [248, 262] on input "Email Address" at bounding box center [296, 262] width 214 height 17
type input "**********"
click at [220, 296] on button "Continue" at bounding box center [296, 303] width 214 height 22
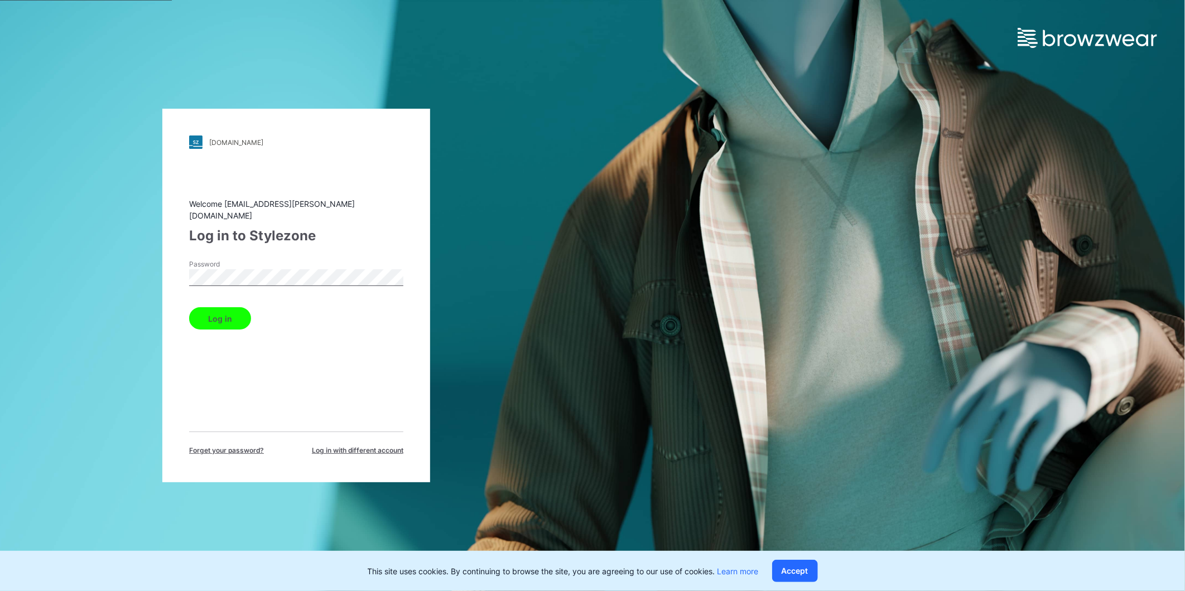
click at [216, 314] on button "Log in" at bounding box center [220, 318] width 62 height 22
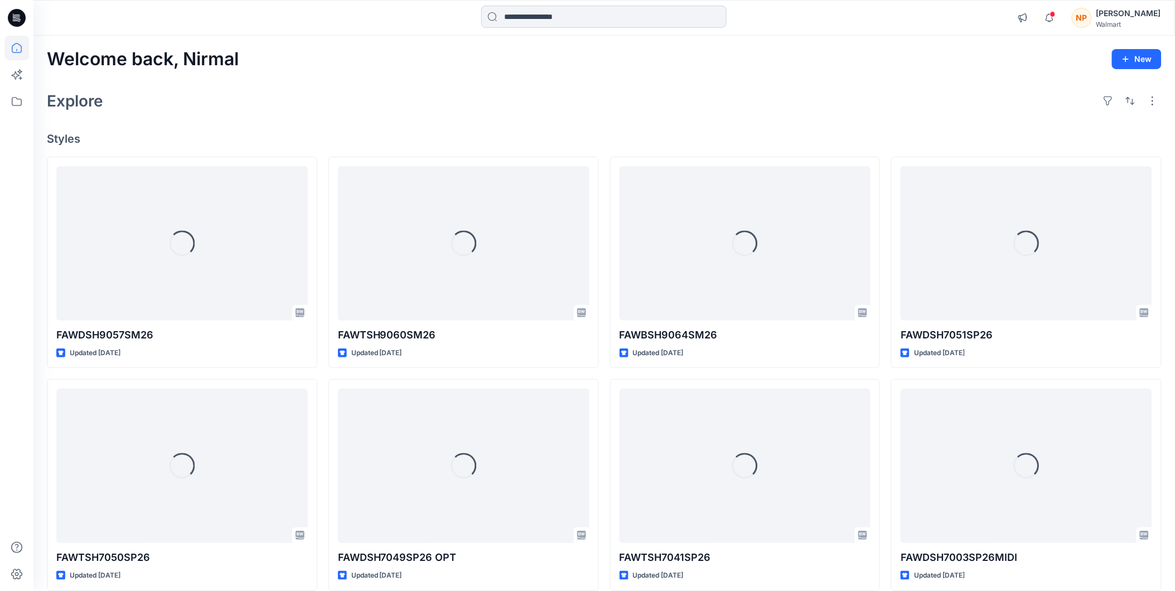
click at [530, 16] on input at bounding box center [603, 17] width 245 height 22
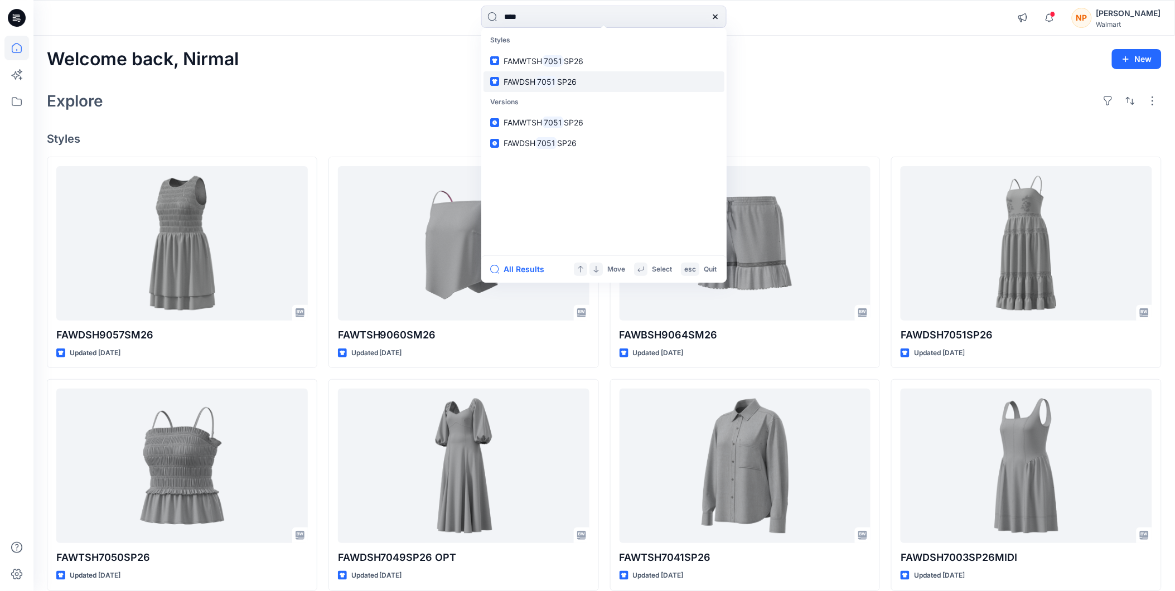
type input "****"
click at [544, 80] on mark "7051" at bounding box center [546, 81] width 22 height 13
